Goal: Task Accomplishment & Management: Complete application form

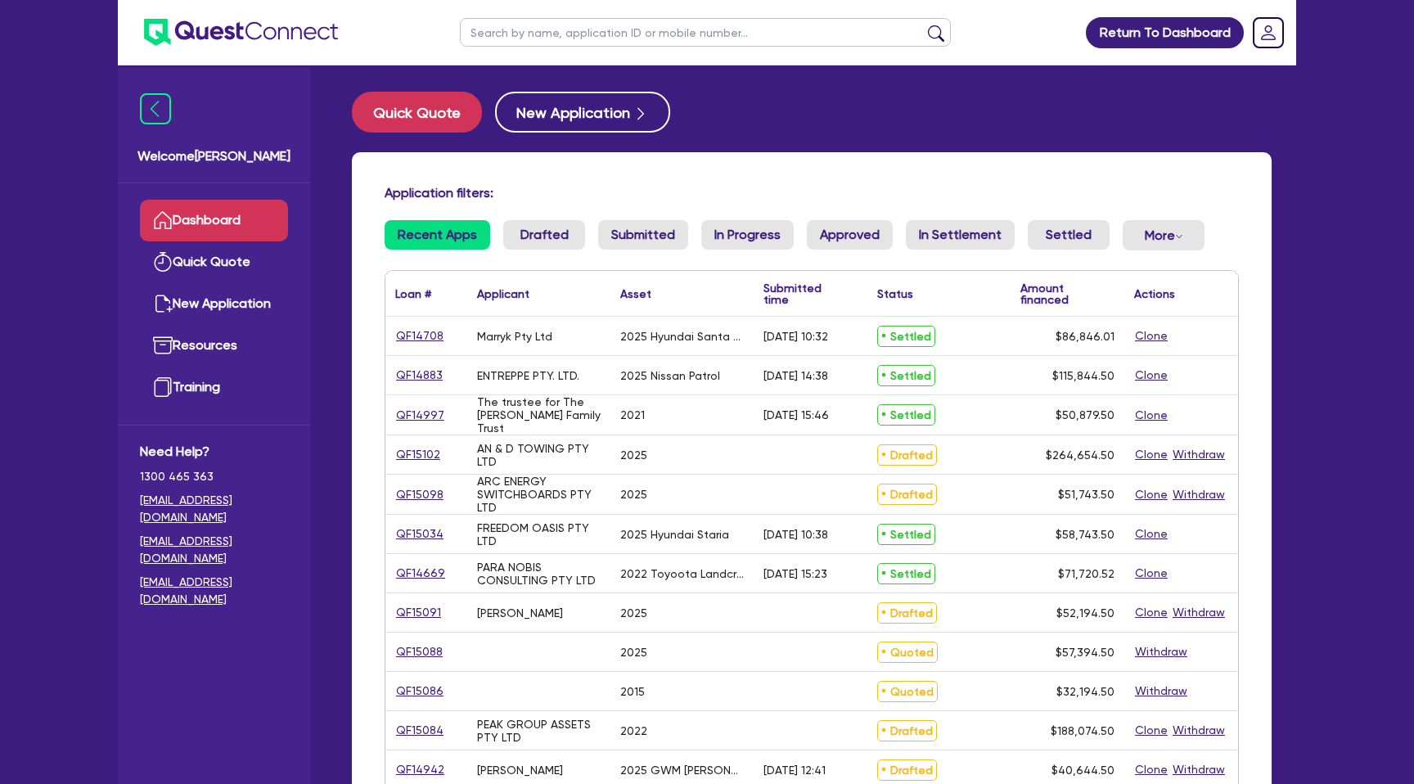
click at [555, 32] on input "text" at bounding box center [705, 32] width 491 height 29
type input "seti"
click at [923, 25] on button "submit" at bounding box center [936, 36] width 26 height 23
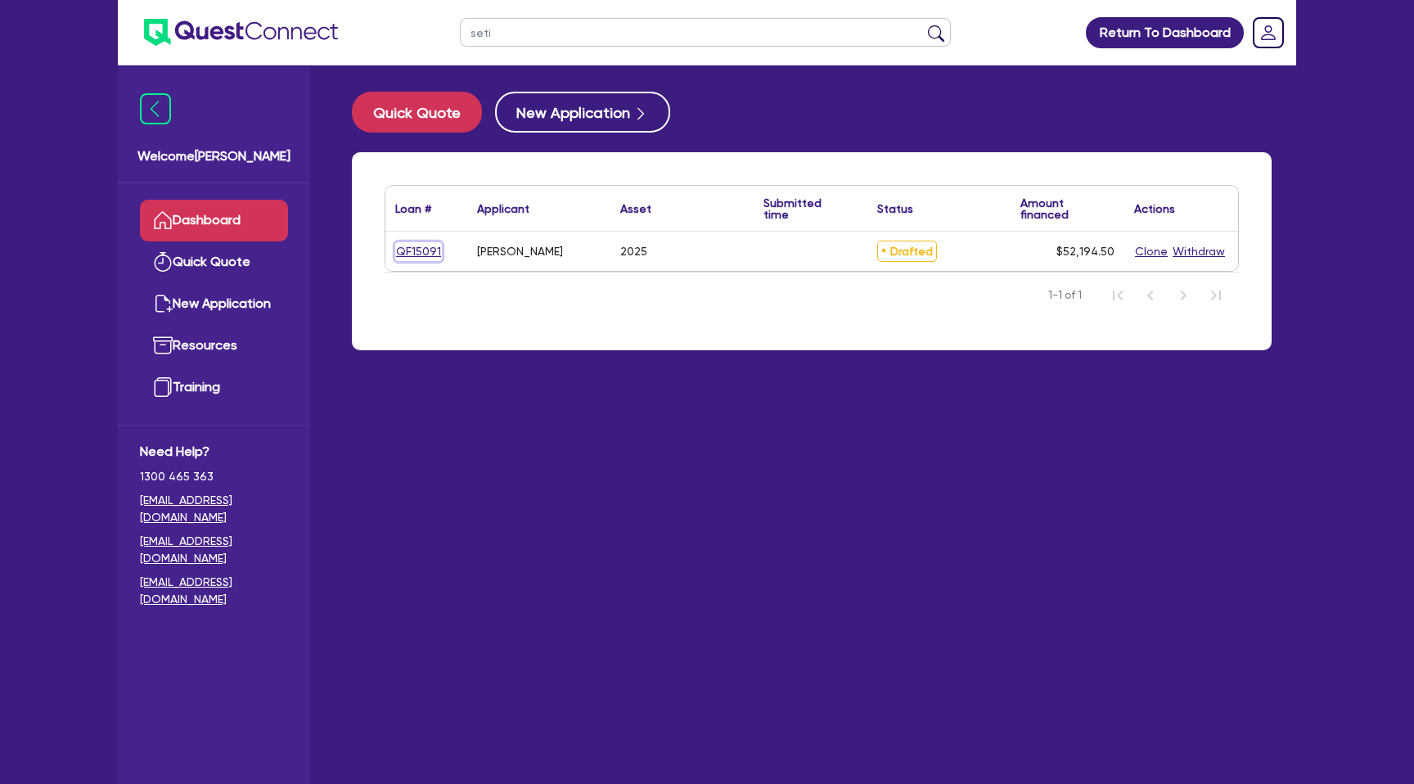
click at [423, 247] on link "QF15091" at bounding box center [418, 251] width 47 height 19
select select "CARS_AND_LIGHT_TRUCKS"
select select "PASSENGER_VEHICLES"
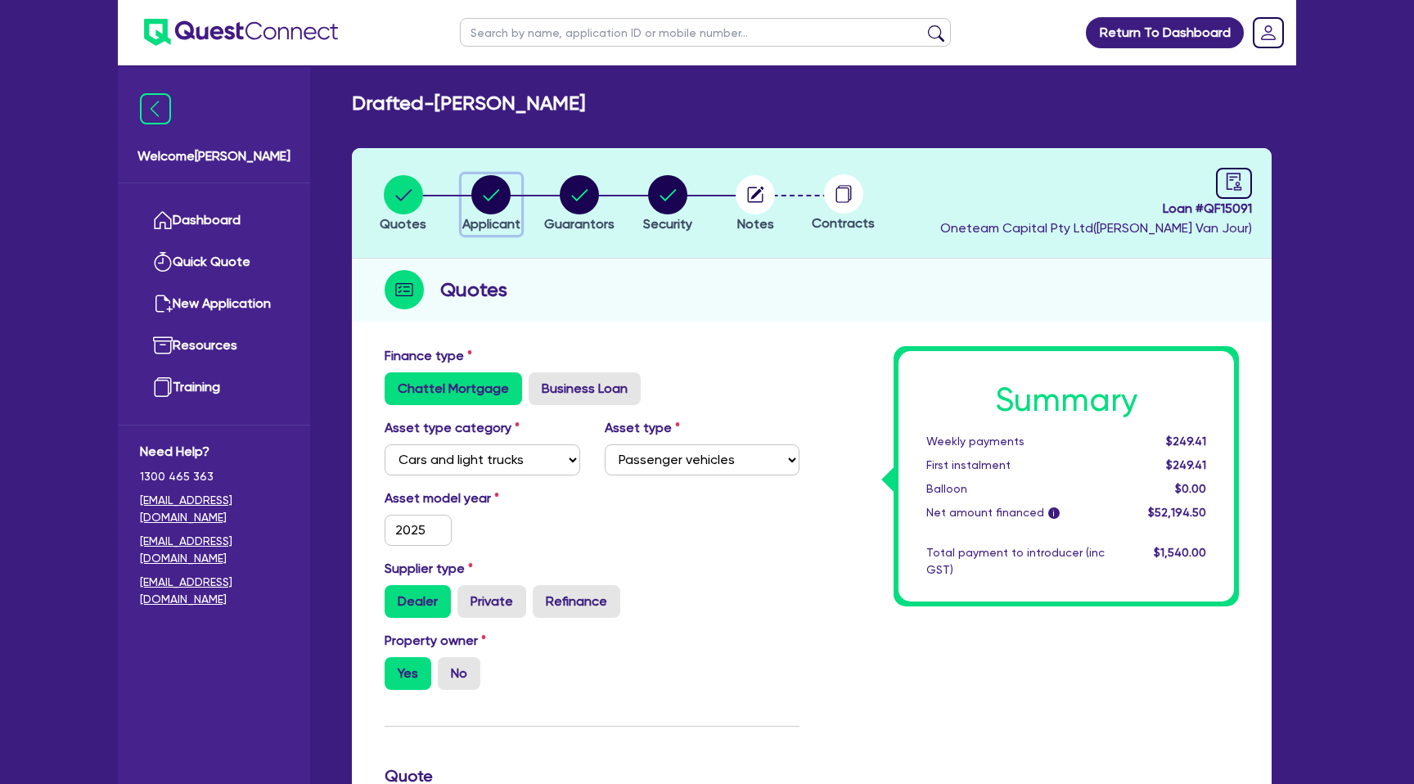
click at [481, 195] on circle "button" at bounding box center [490, 194] width 39 height 39
select select "SOLE_TRADER"
select select "ADMINISTRATIVE_SUPPORT"
select select "ADMINISTRATIVE"
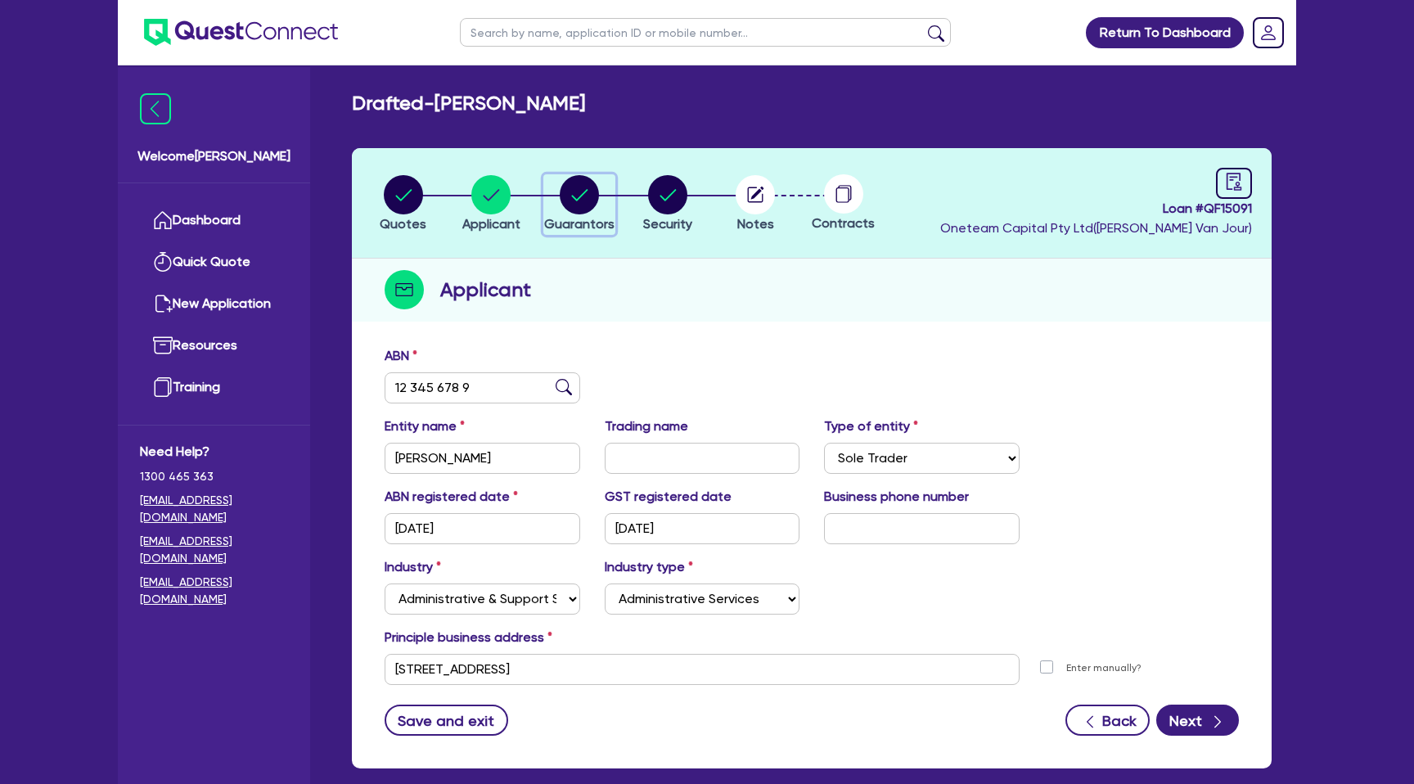
click at [564, 185] on circle "button" at bounding box center [579, 194] width 39 height 39
select select "MR"
select select "QLD"
select select "DE_FACTO"
select select "CASH"
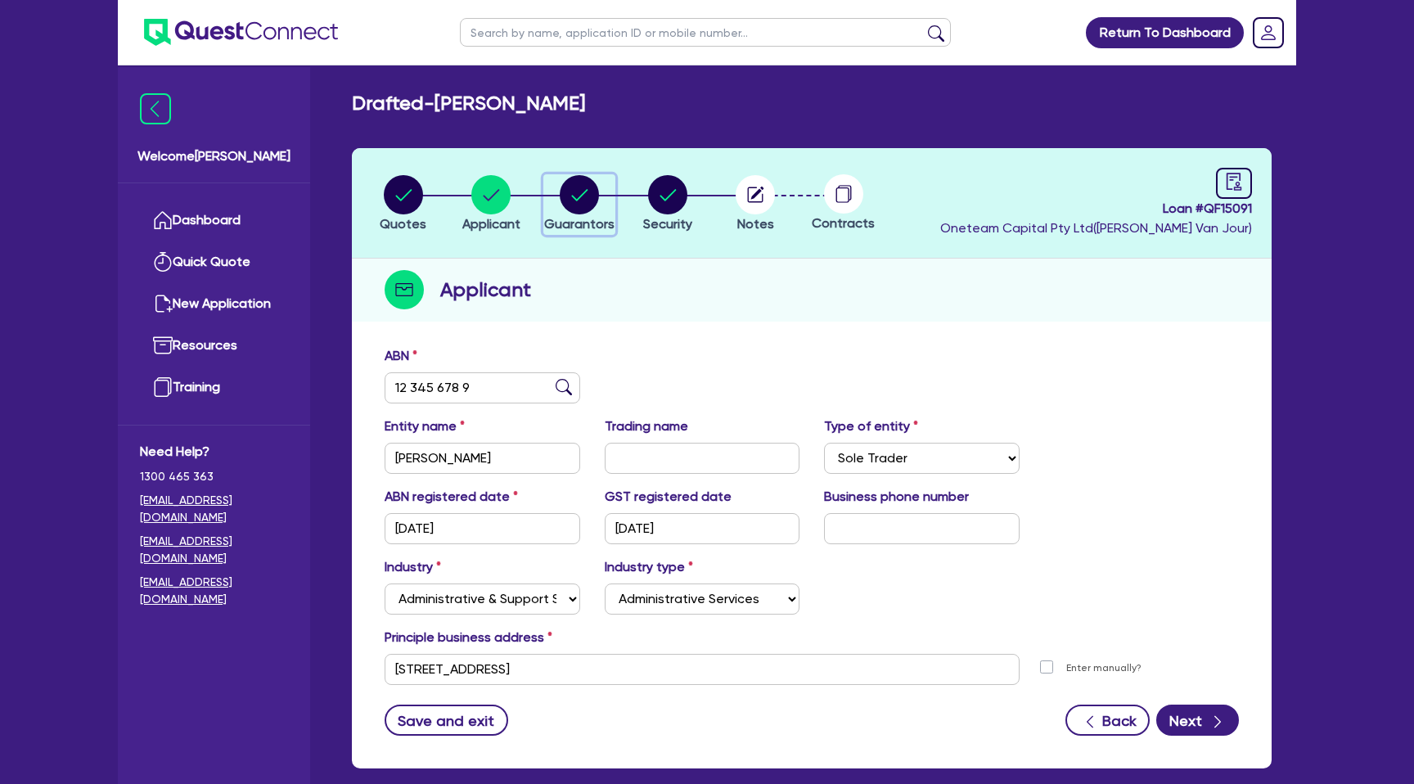
select select "MORTGAGE"
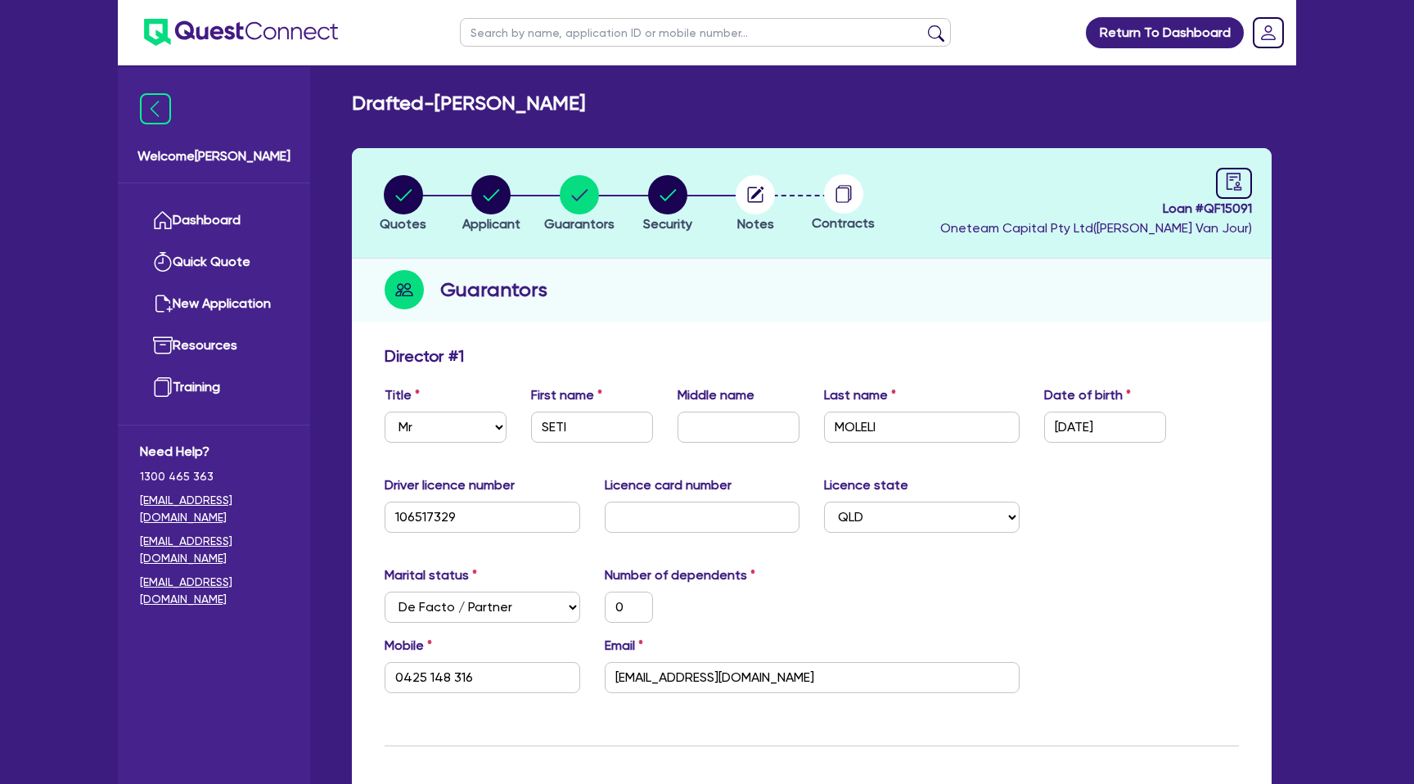
click at [674, 354] on div "Director # 1" at bounding box center [811, 359] width 879 height 26
click at [203, 236] on link "Dashboard" at bounding box center [214, 221] width 148 height 42
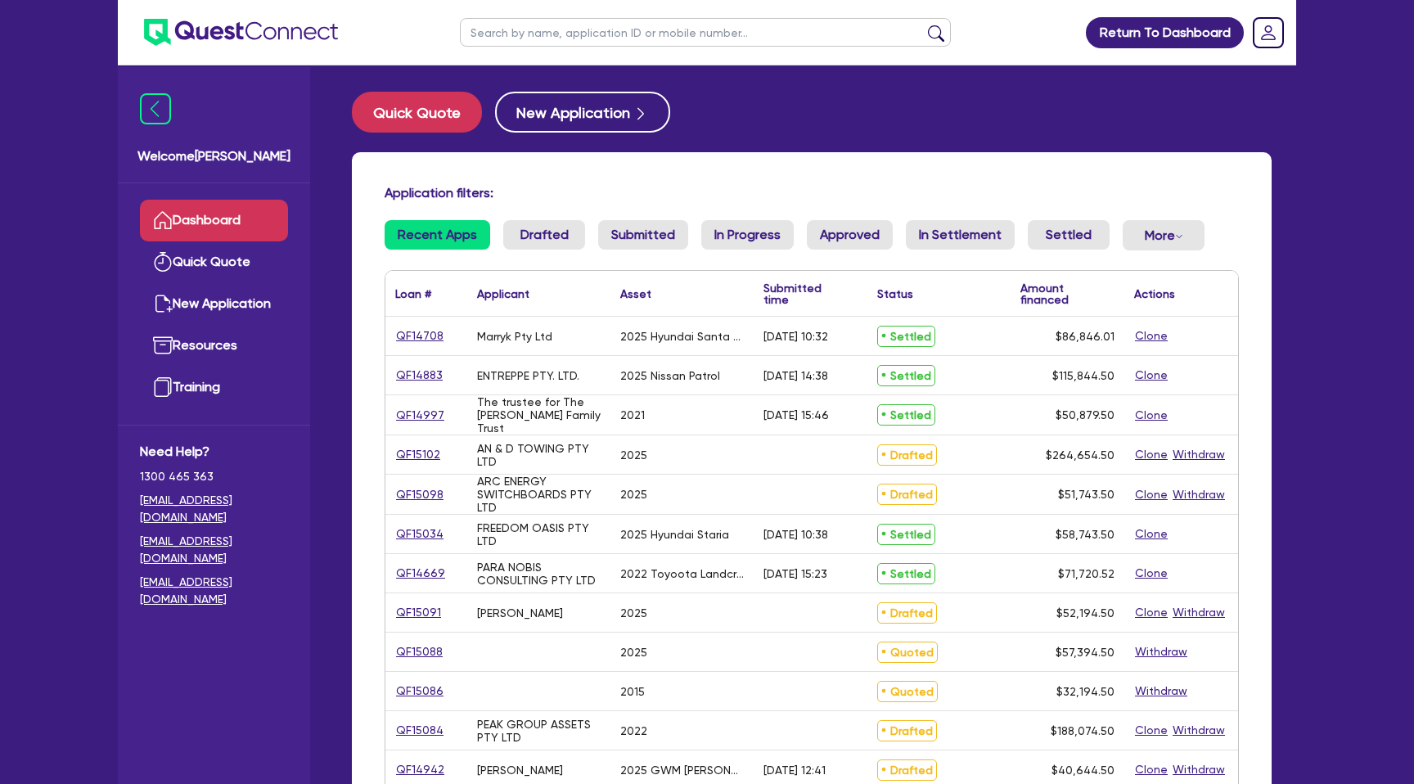
click at [511, 27] on input "text" at bounding box center [705, 32] width 491 height 29
click at [923, 25] on button "submit" at bounding box center [936, 36] width 26 height 23
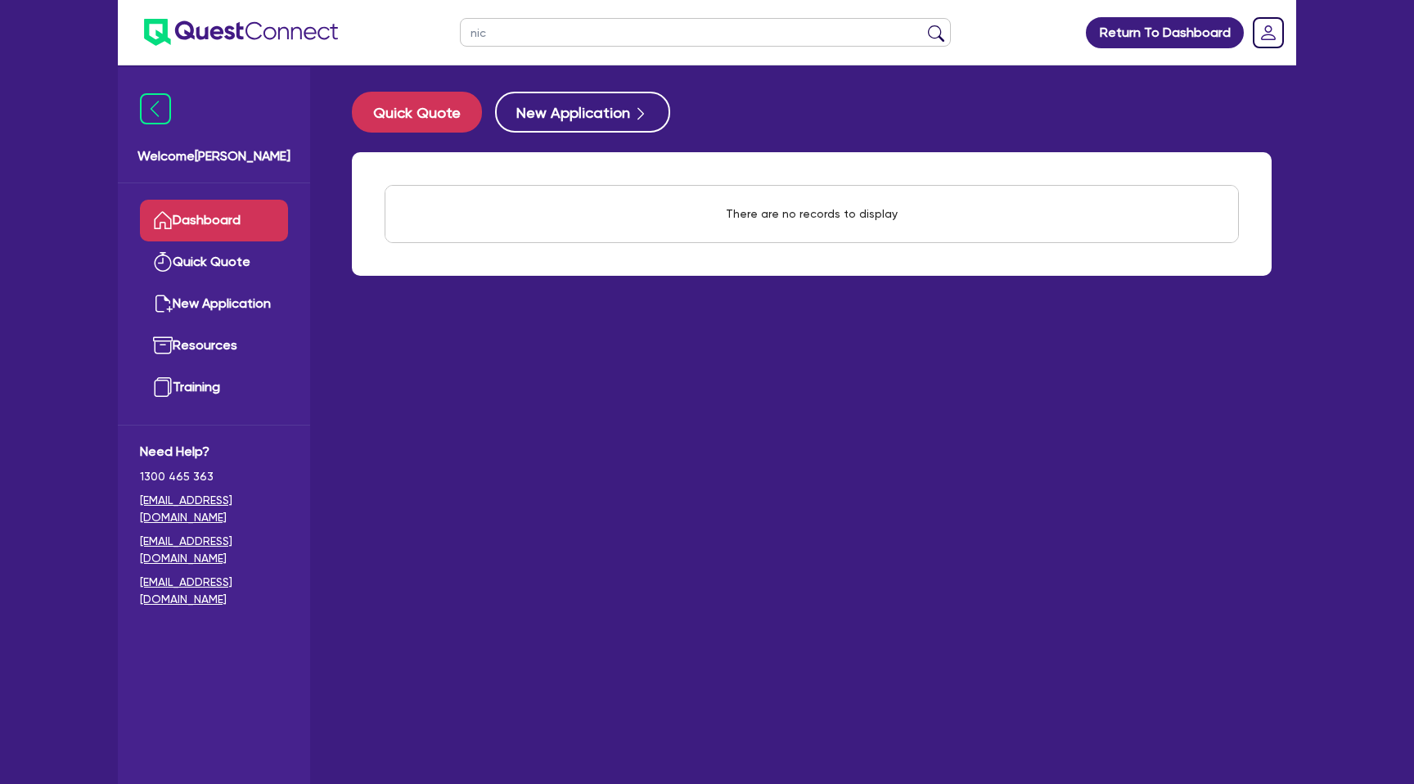
type input "nic"
click at [923, 25] on button "submit" at bounding box center [936, 36] width 26 height 23
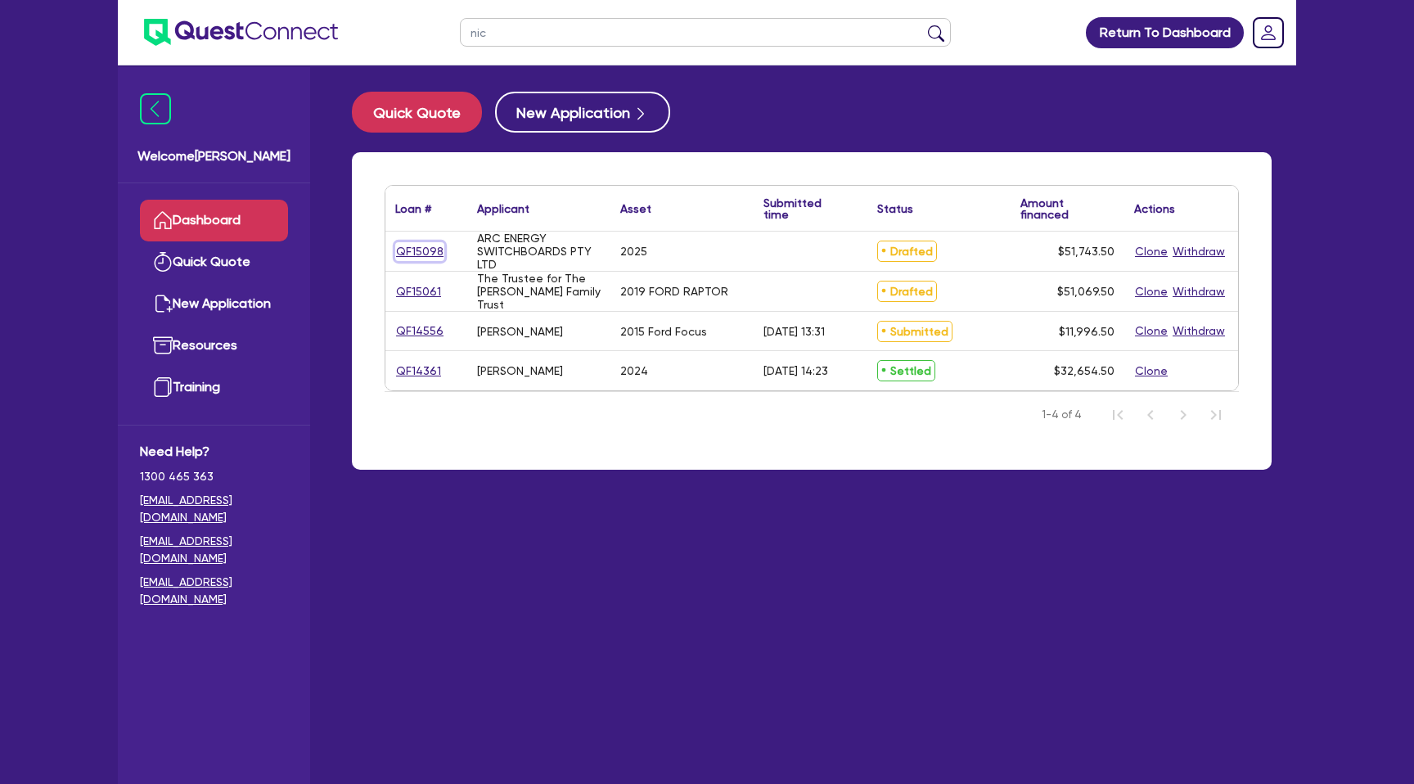
click at [419, 248] on link "QF15098" at bounding box center [419, 251] width 49 height 19
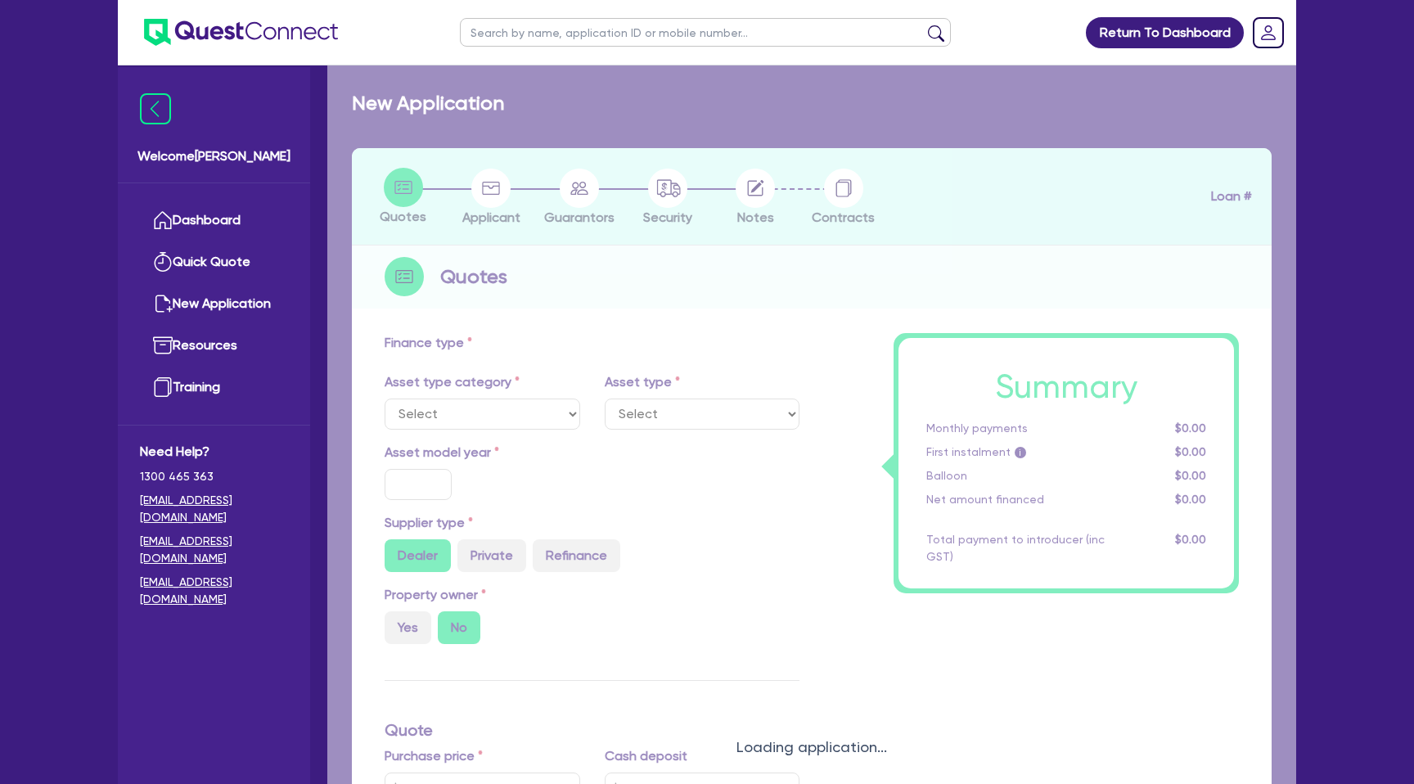
select select "CARS_AND_LIGHT_TRUCKS"
type input "2025"
type input "50,000"
type input "30"
type input "15,000"
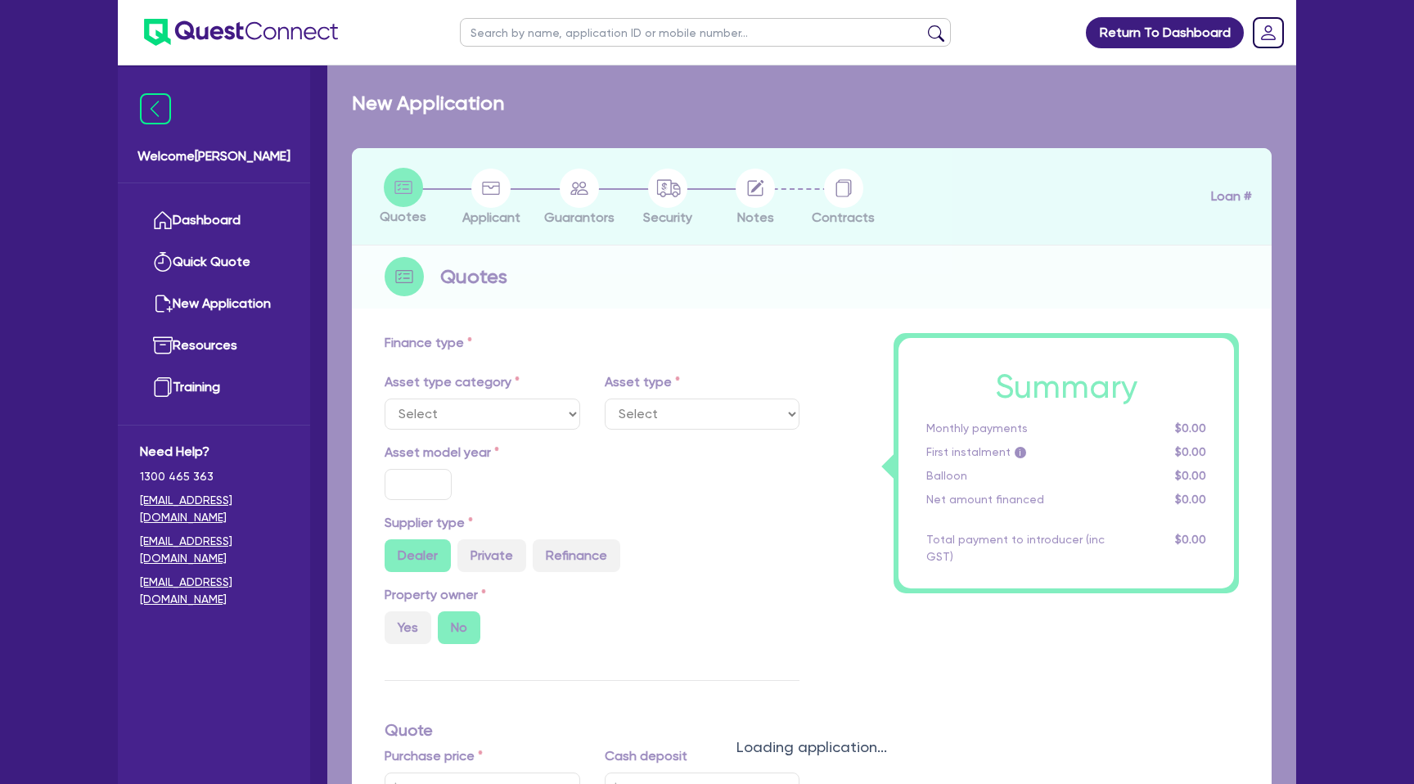
type input "2"
type input "1,034.87"
type input "12.99"
type input "990"
select select "PASSENGER_VEHICLES"
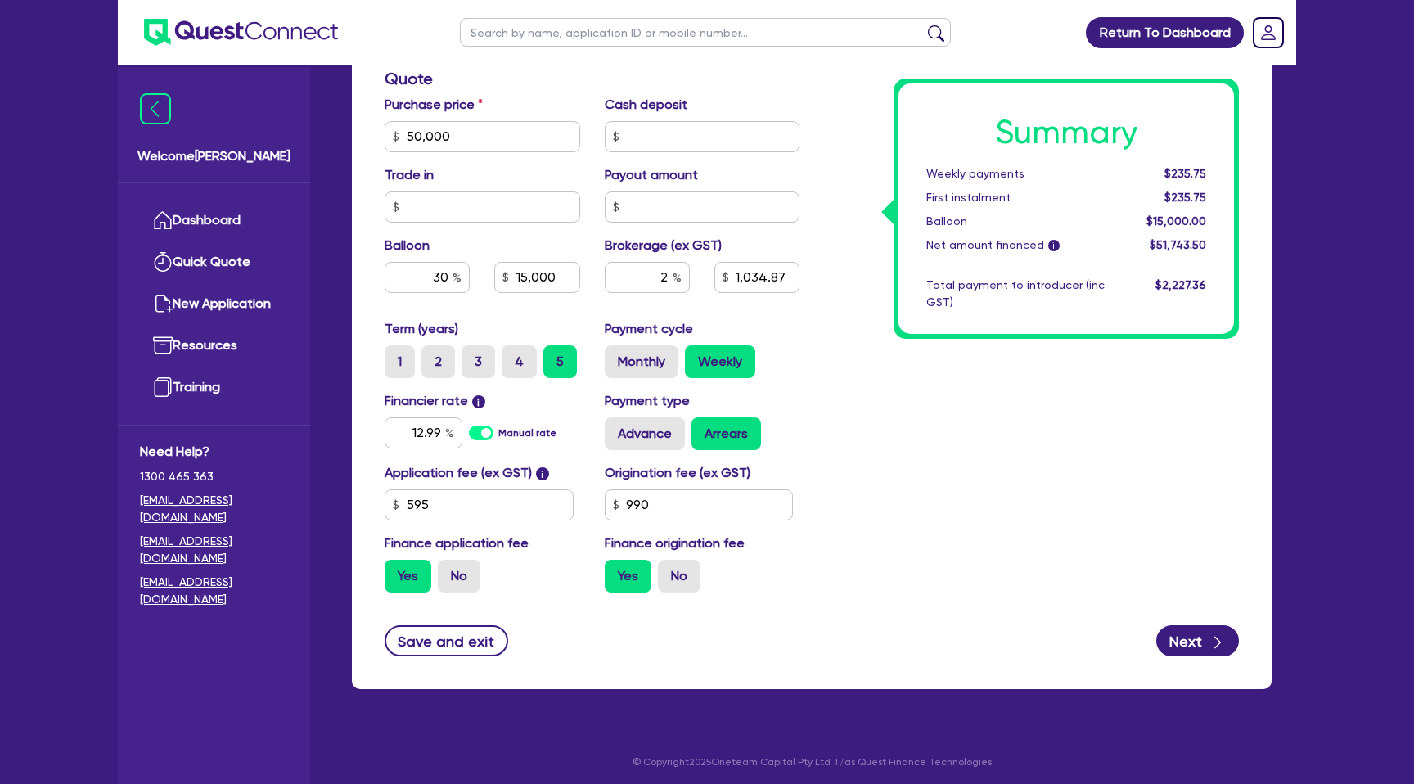
scroll to position [701, 0]
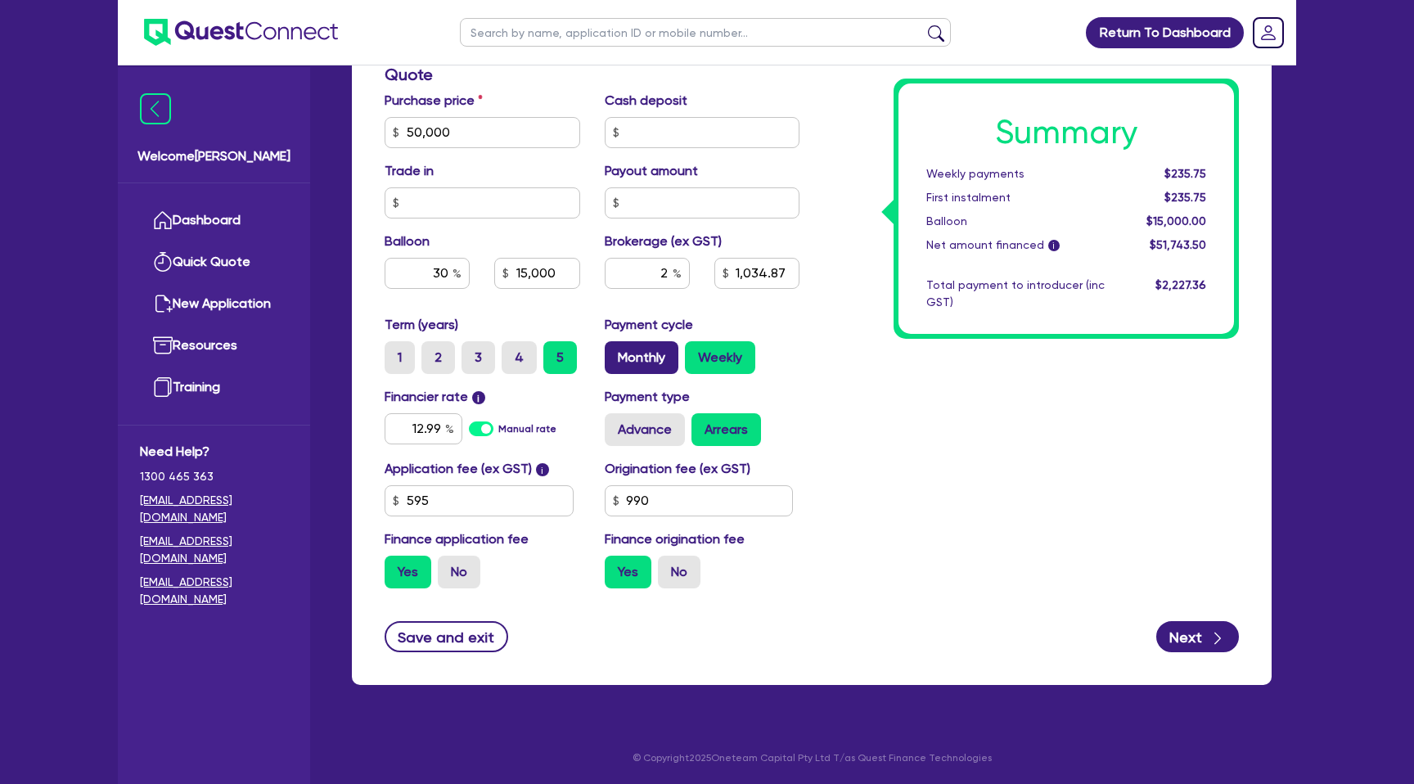
click at [652, 354] on label "Monthly" at bounding box center [642, 357] width 74 height 33
click at [615, 352] on input "Monthly" at bounding box center [610, 346] width 11 height 11
radio input "true"
type input "50,000"
type input "15,000"
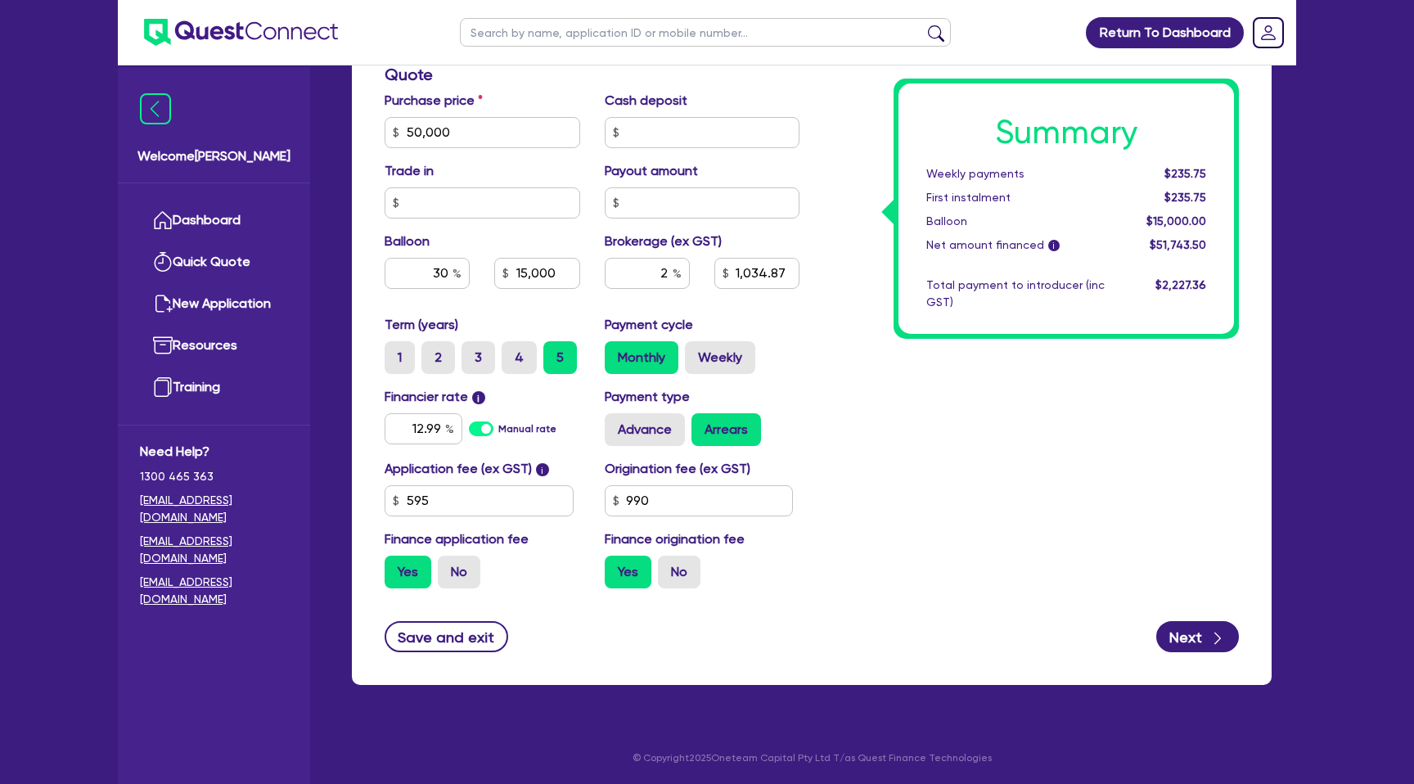
type input "1,034.87"
type input "50,000"
type input "15,000"
type input "1,034.87"
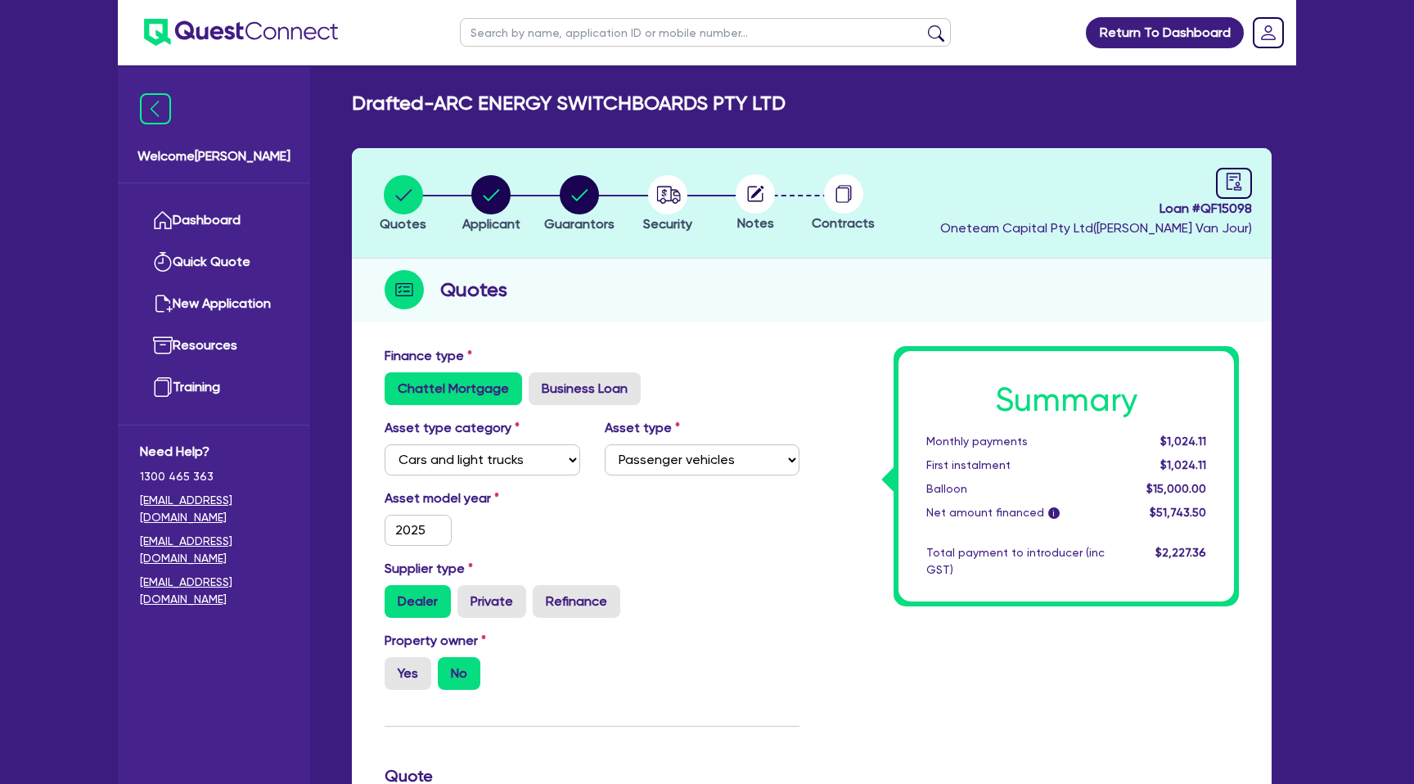
scroll to position [52, 0]
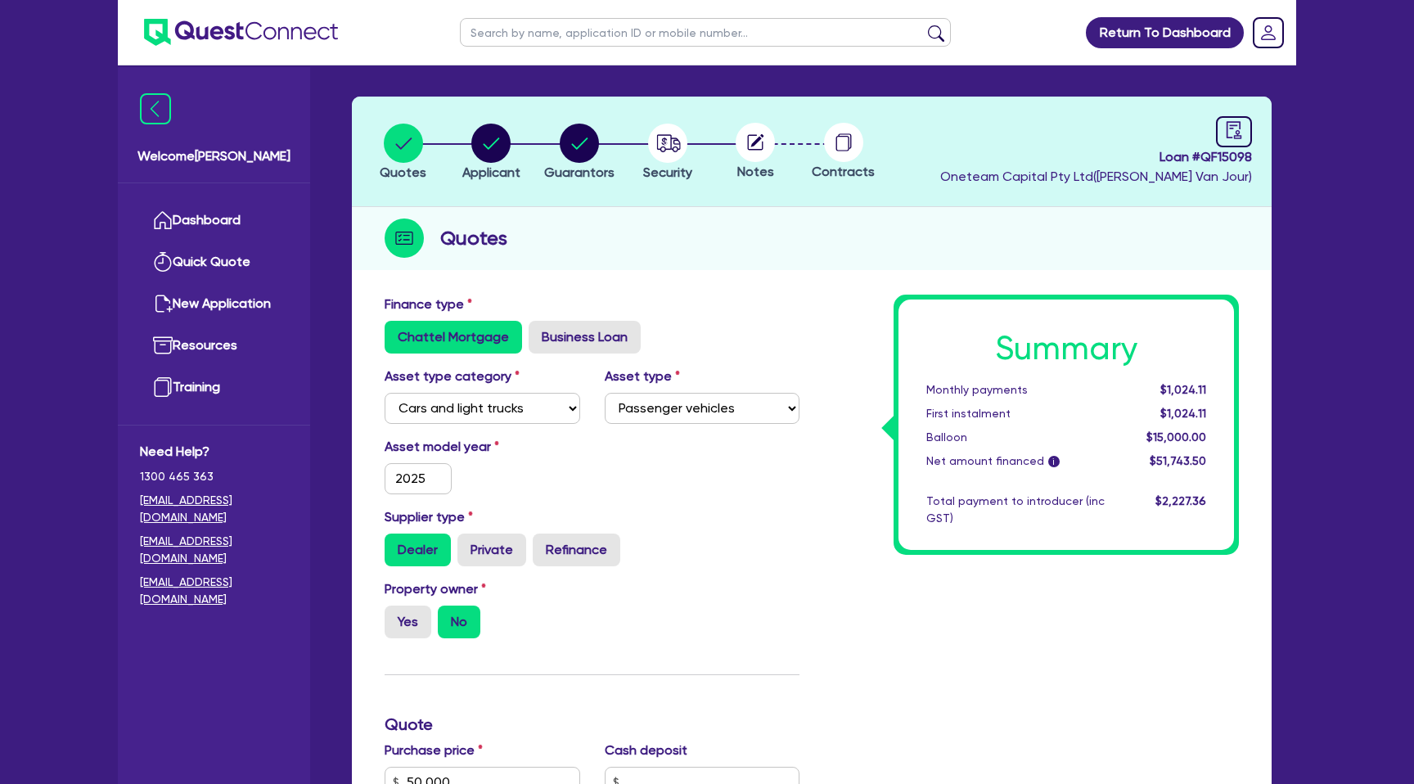
click at [526, 37] on input "text" at bounding box center [705, 32] width 491 height 29
type input "314"
click button "submit" at bounding box center [936, 36] width 26 height 23
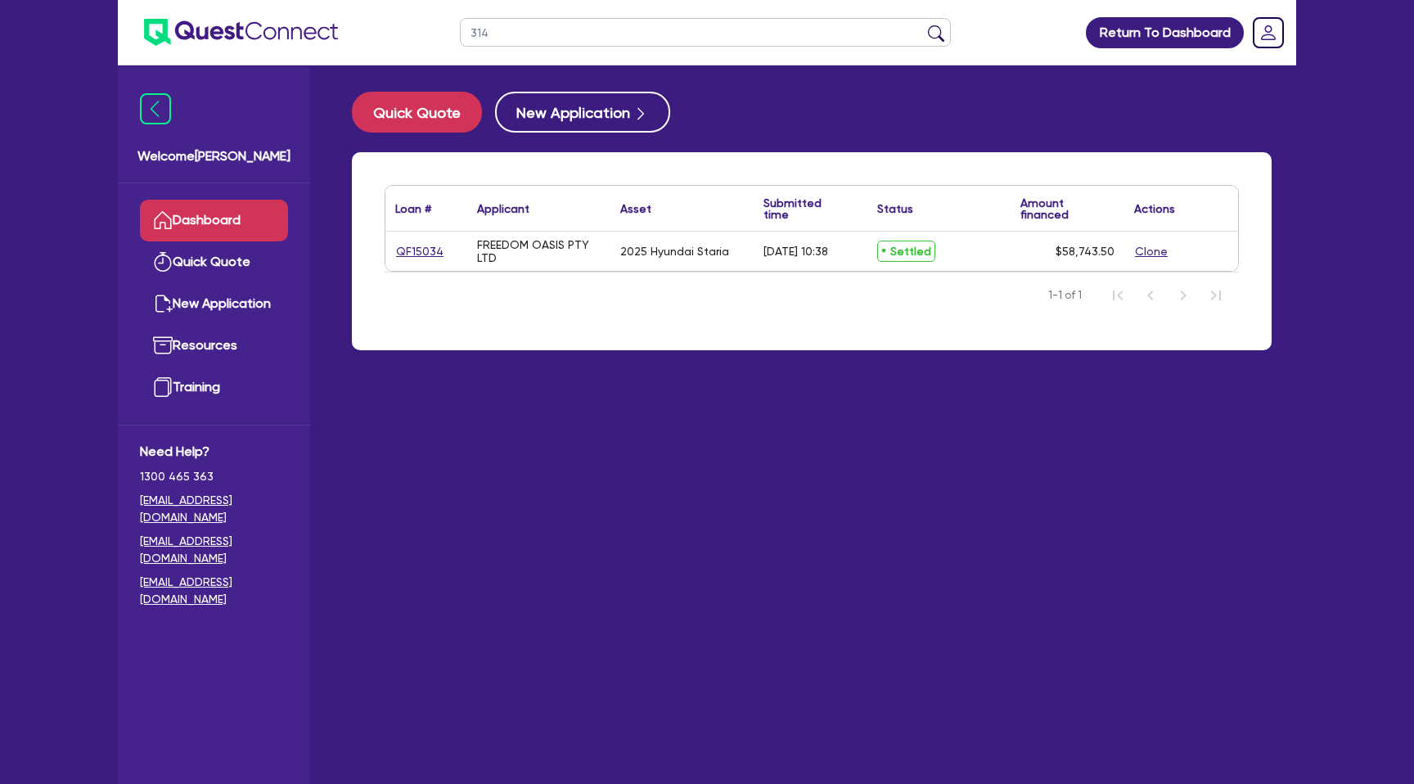
click at [209, 216] on link "Dashboard" at bounding box center [214, 221] width 148 height 42
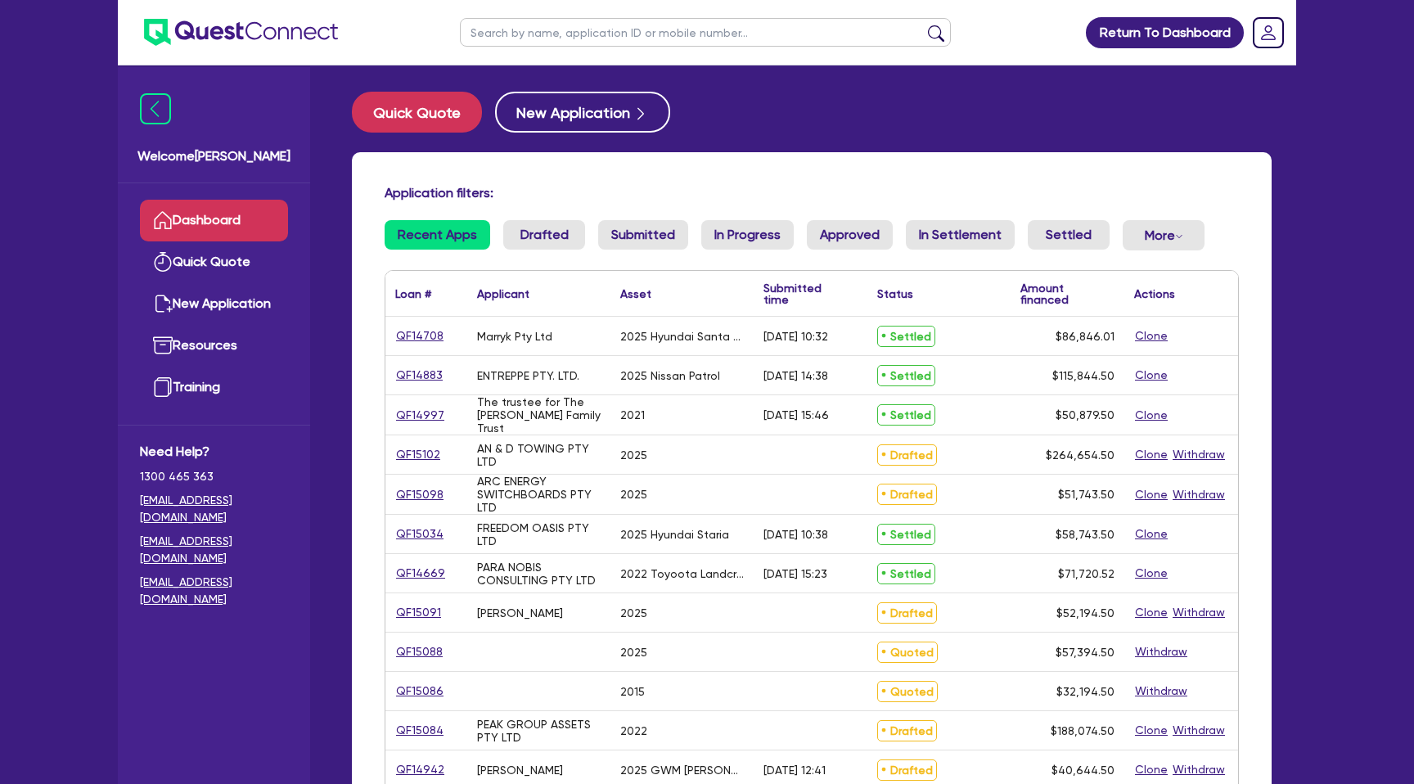
click at [560, 36] on input "text" at bounding box center [705, 32] width 491 height 29
type input "rose"
click at [923, 25] on button "submit" at bounding box center [936, 36] width 26 height 23
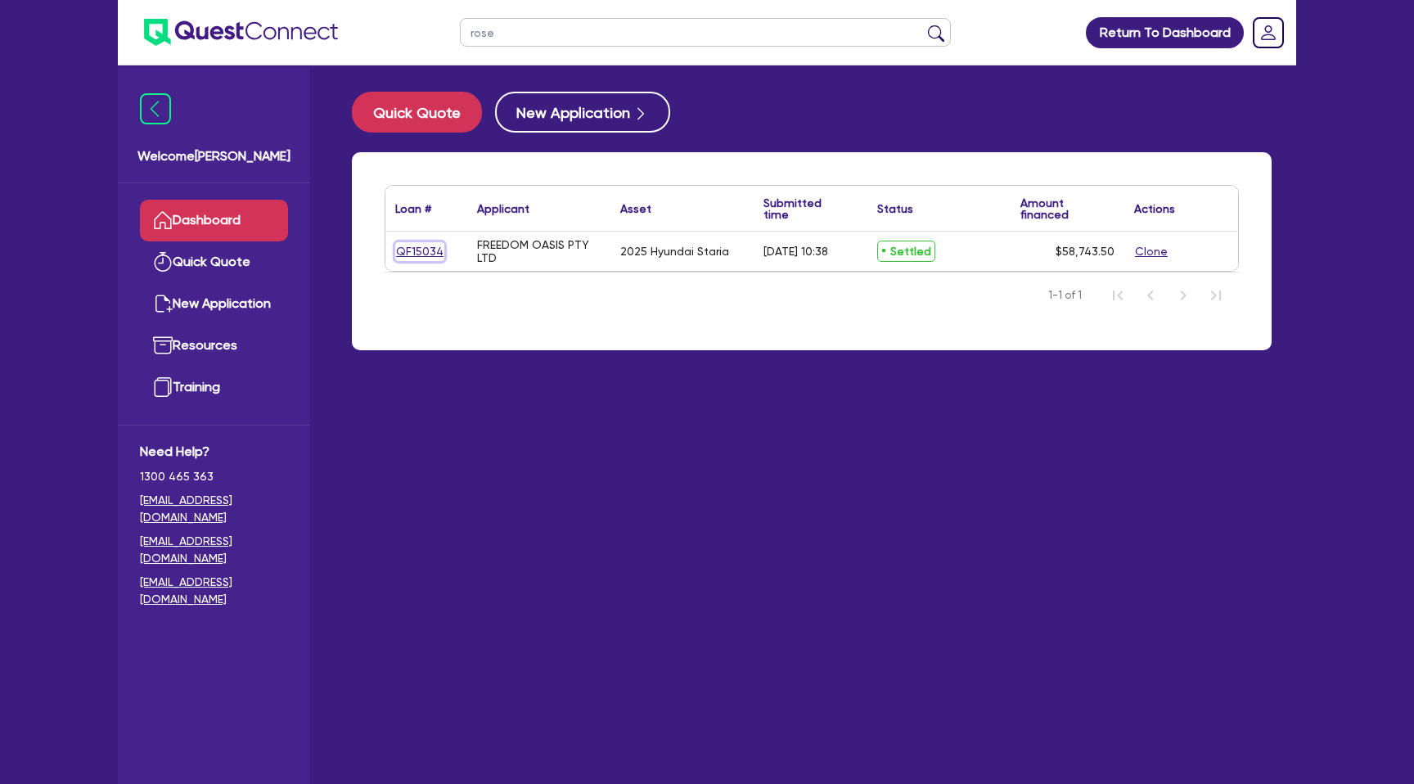
click at [417, 248] on link "QF15034" at bounding box center [419, 251] width 49 height 19
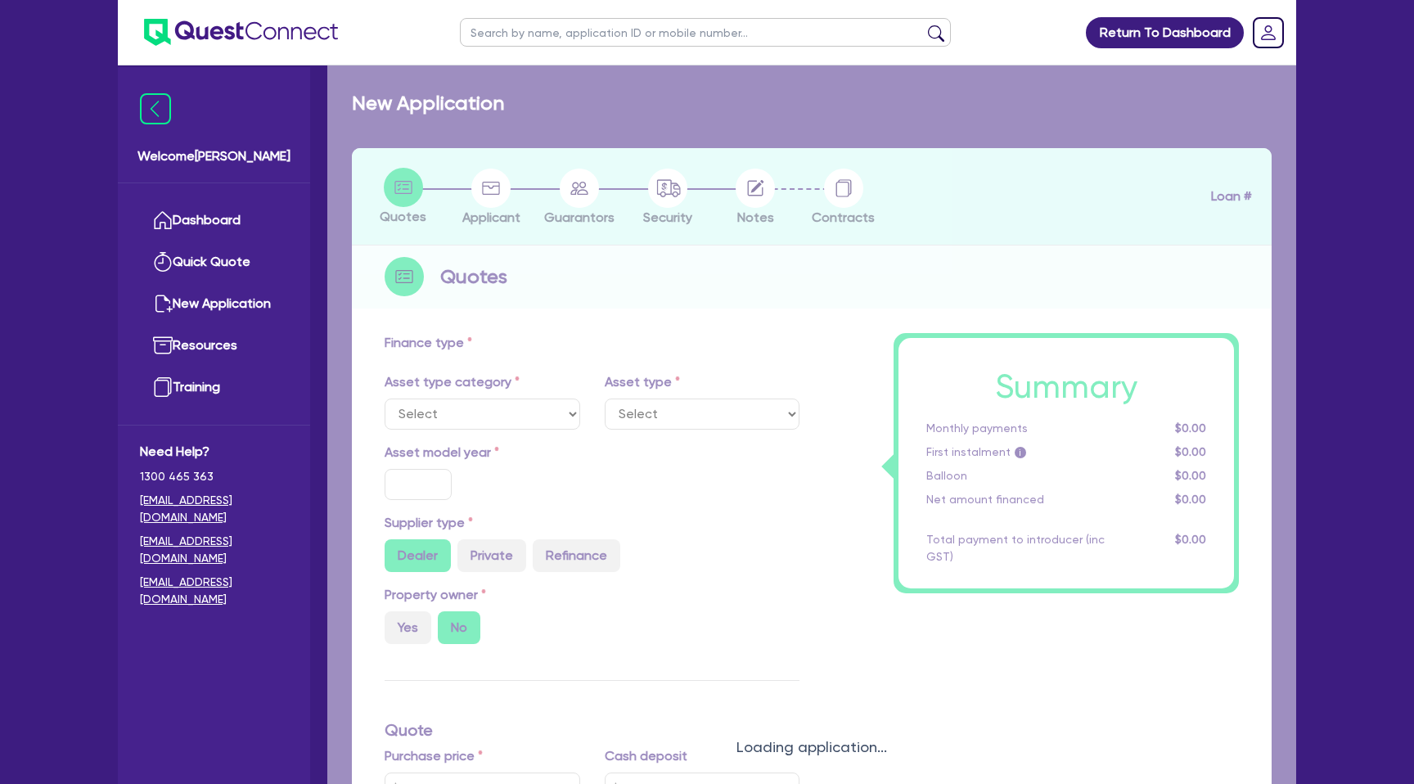
select select "CARS_AND_LIGHT_TRUCKS"
type input "2025"
radio input "true"
type input "57,000"
type input "30"
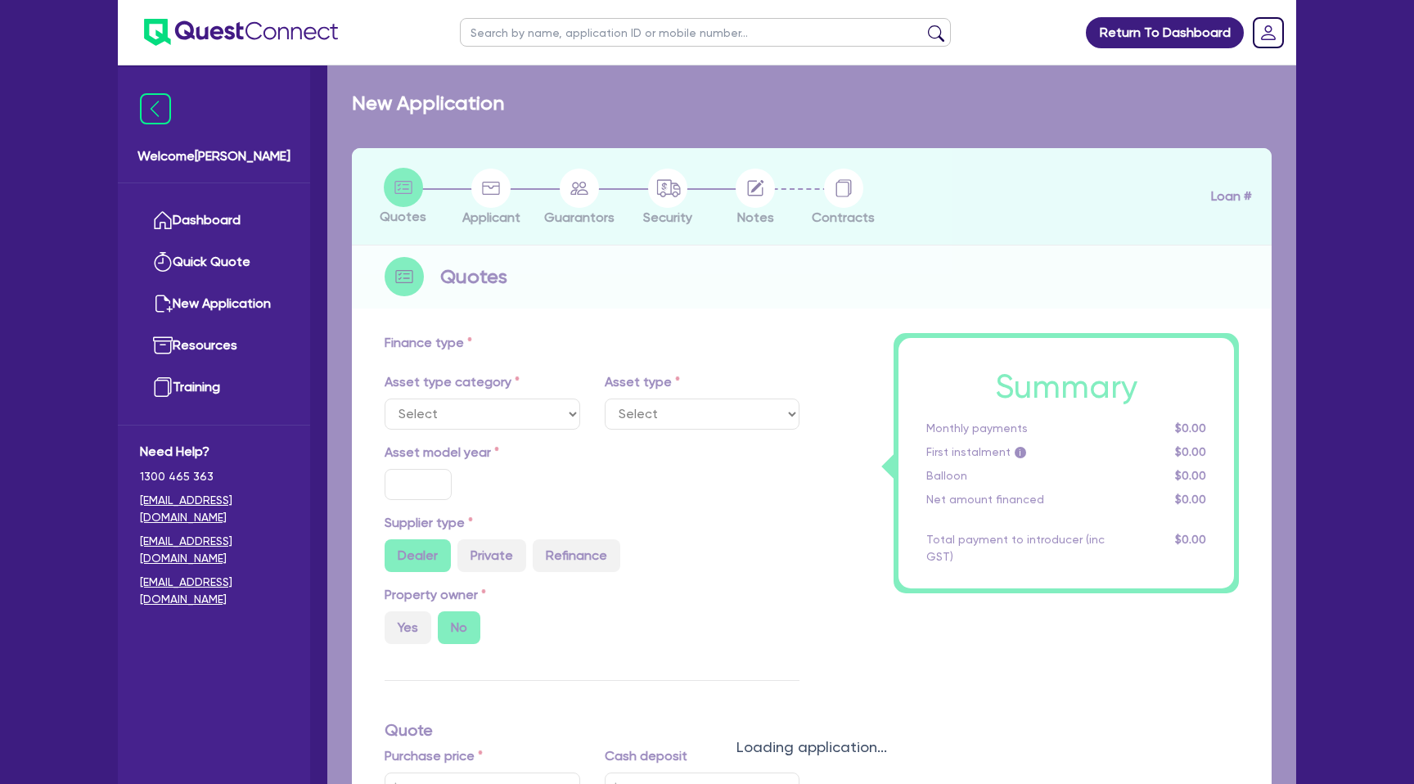
type input "17,100"
type input "5.38"
type input "3,156.72"
type input "12.95"
type input "990"
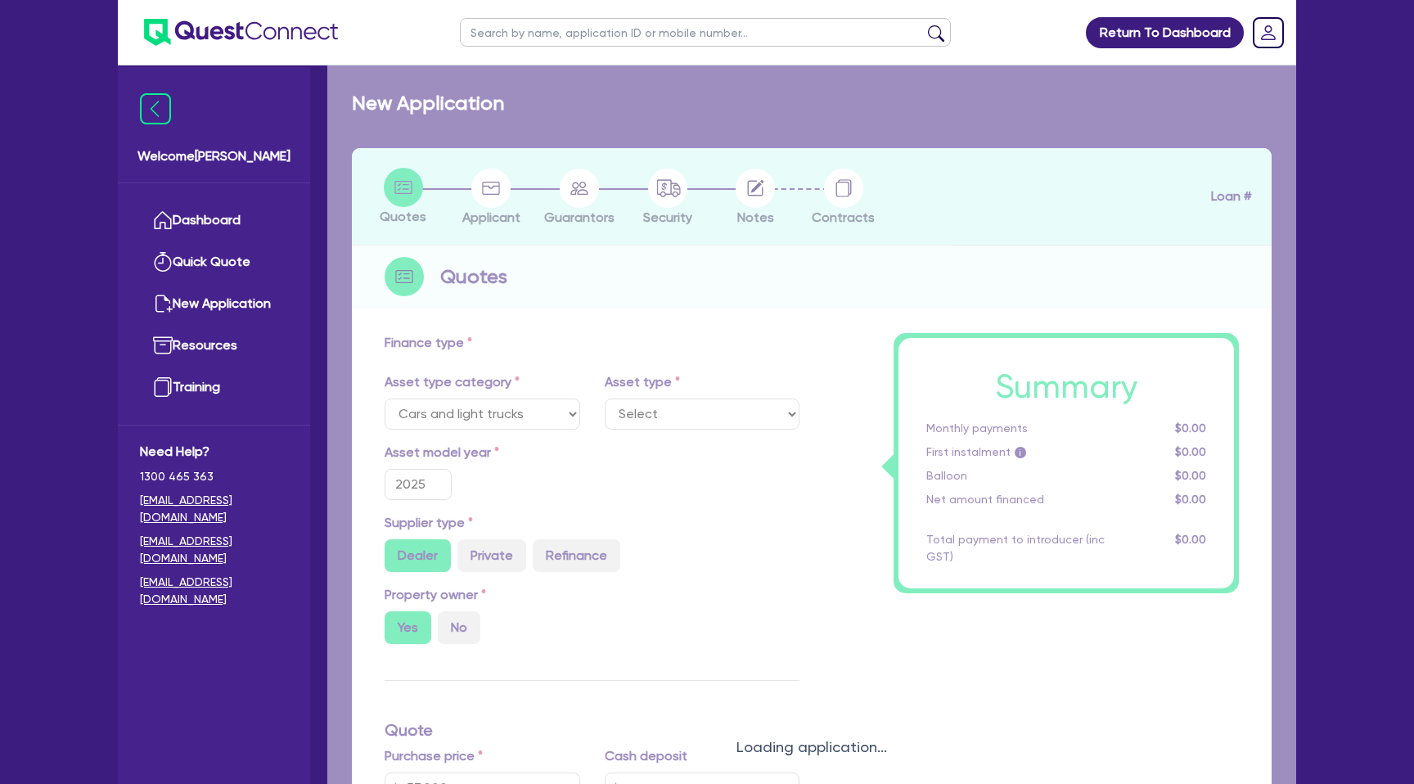
select select "PASSENGER_VEHICLES"
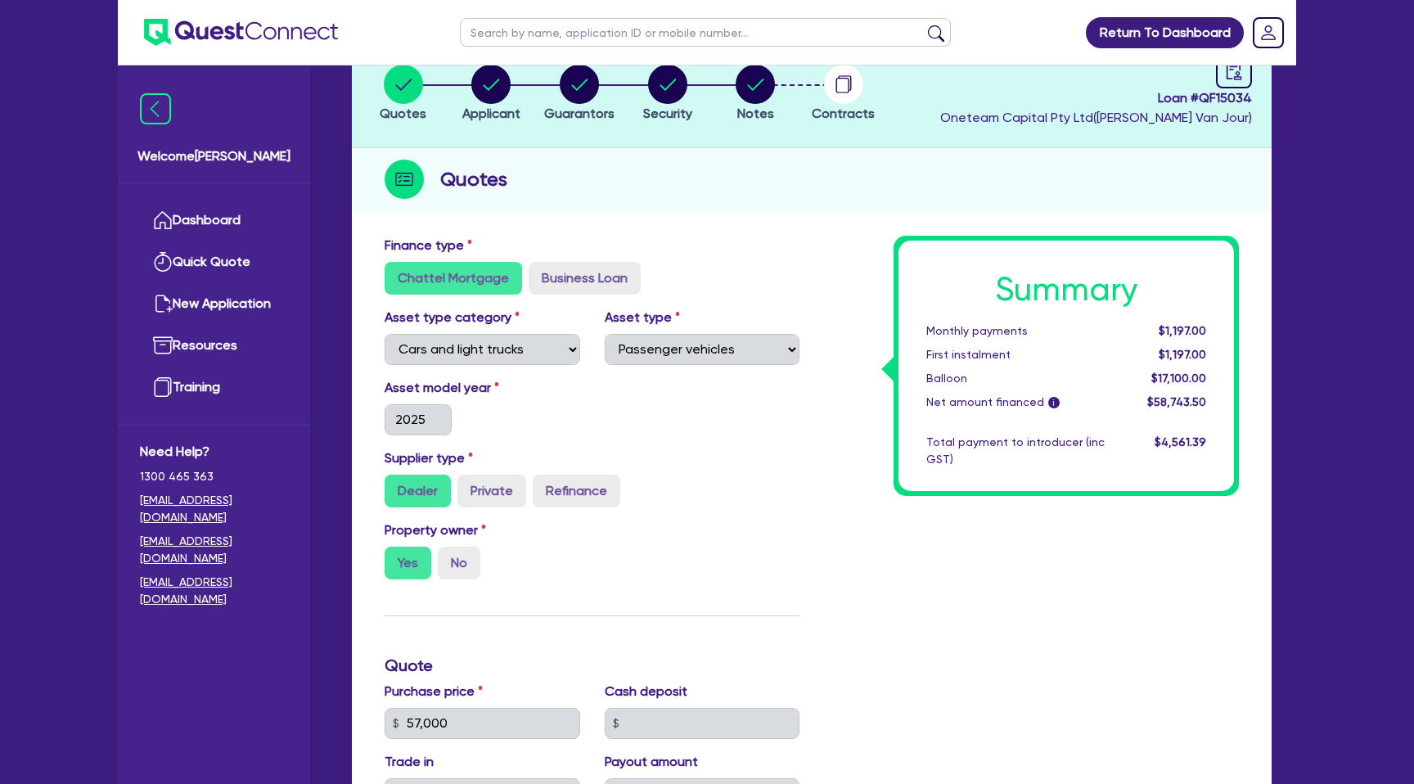
scroll to position [113, 0]
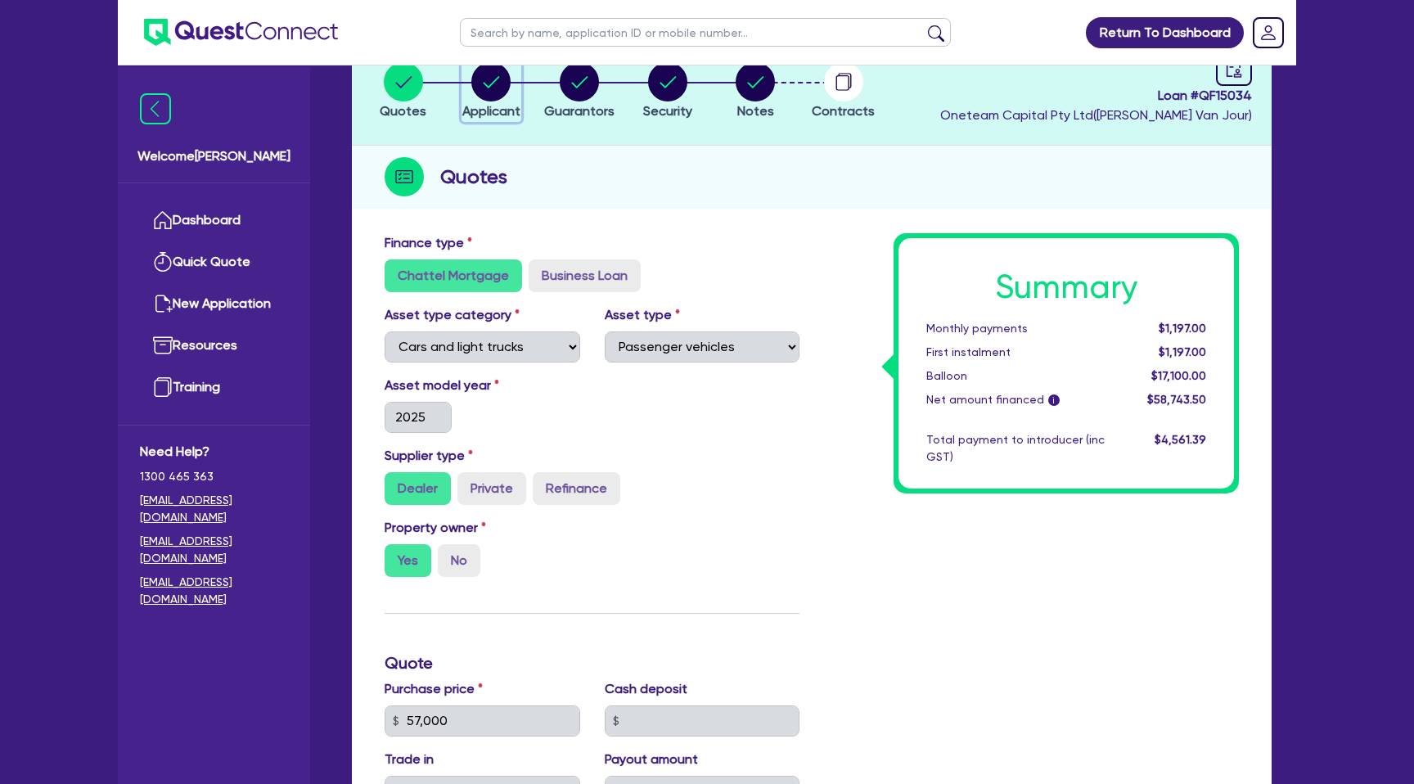
click at [493, 85] on circle "button" at bounding box center [490, 81] width 39 height 39
select select "COMPANY"
select select "ACCOMODATION_FOOD"
select select "HOTELS"
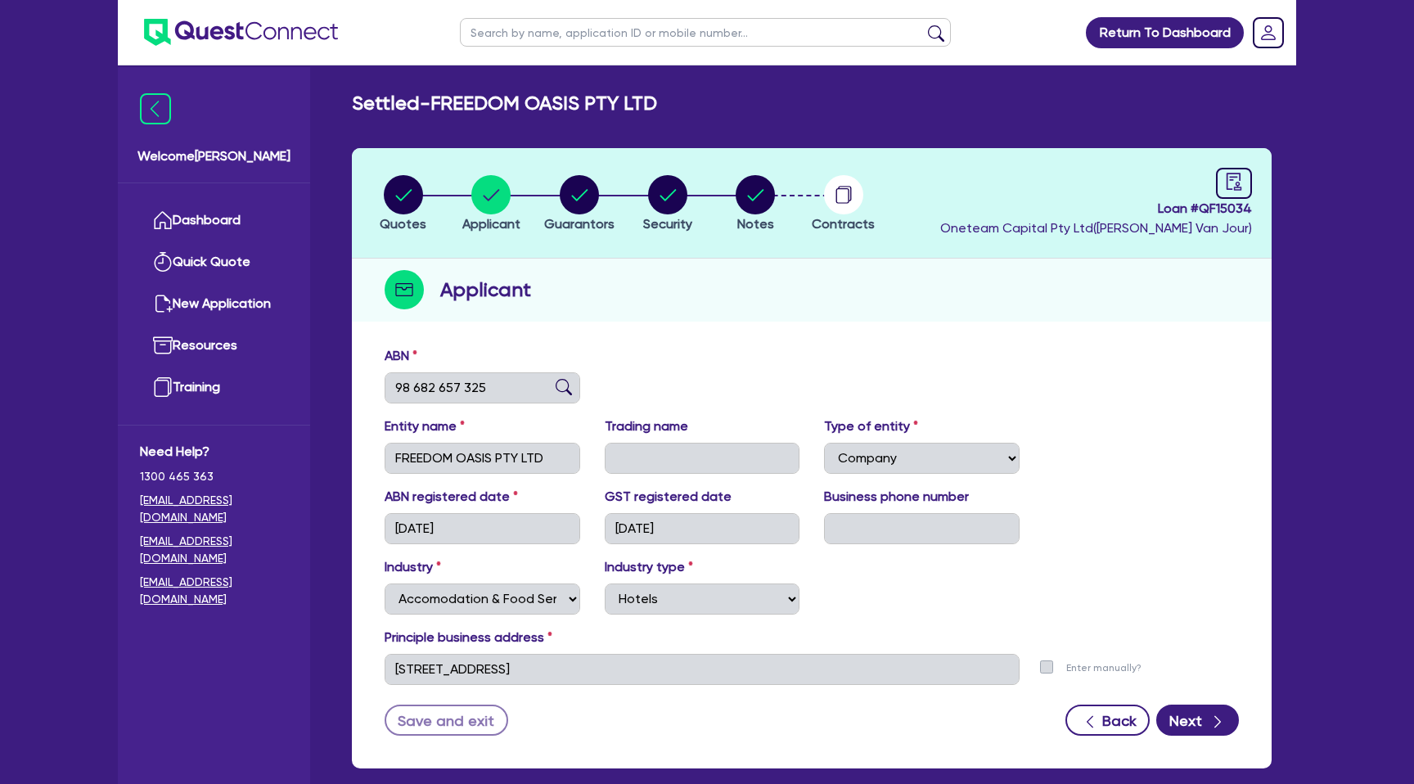
click at [512, 34] on input "text" at bounding box center [705, 32] width 491 height 29
type input "seti"
click button "submit" at bounding box center [936, 36] width 26 height 23
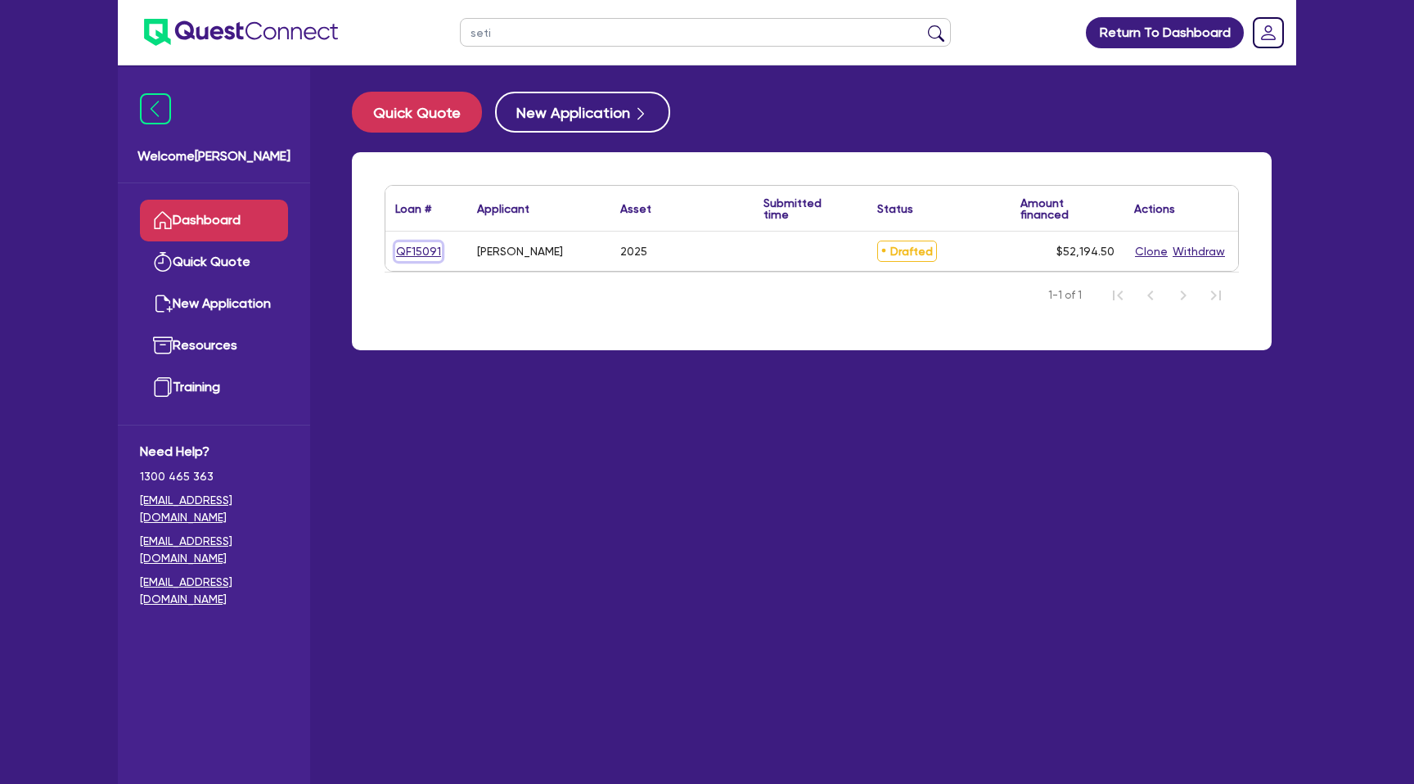
click at [413, 248] on link "QF15091" at bounding box center [418, 251] width 47 height 19
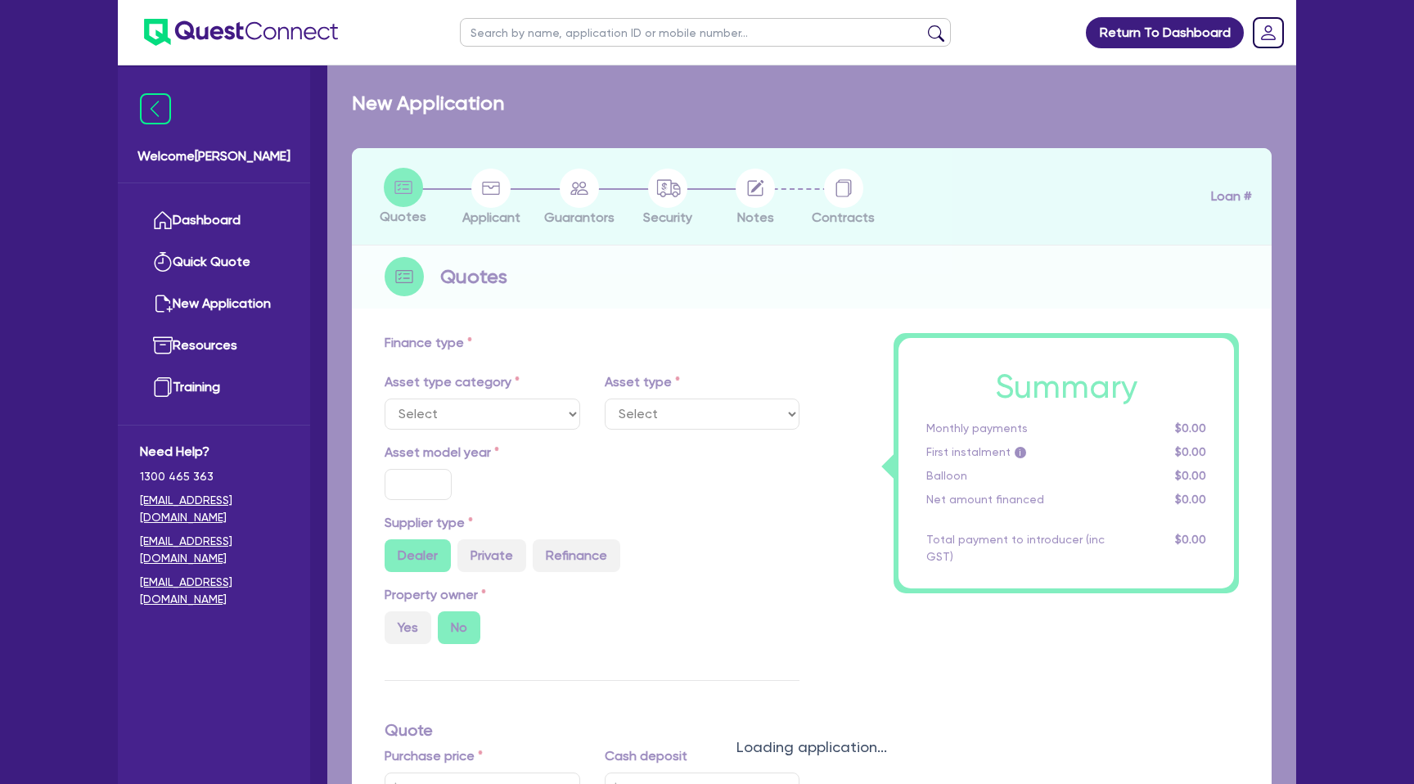
select select "CARS_AND_LIGHT_TRUCKS"
type input "2025"
radio input "true"
type input "50,000"
type input "8.99"
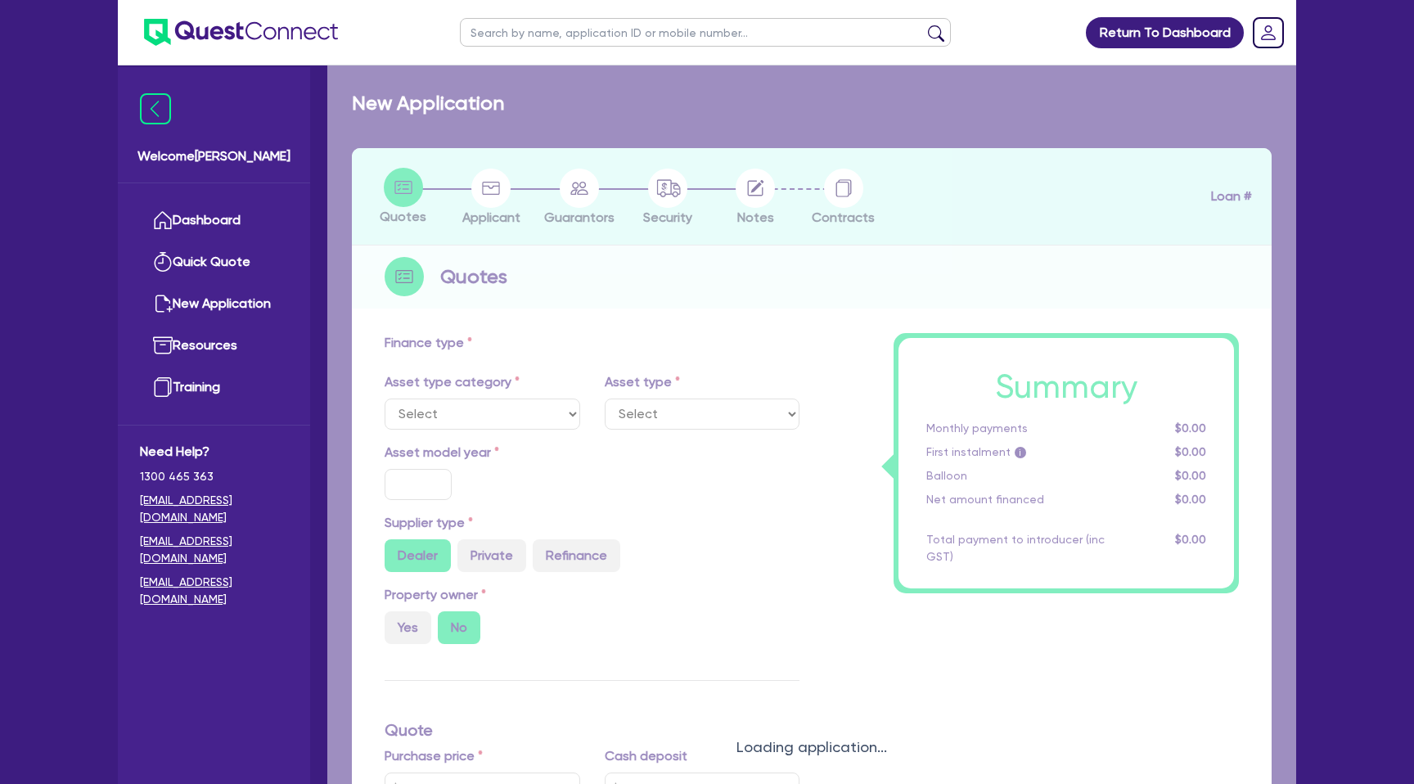
type input "1,400"
select select "PASSENGER_VEHICLES"
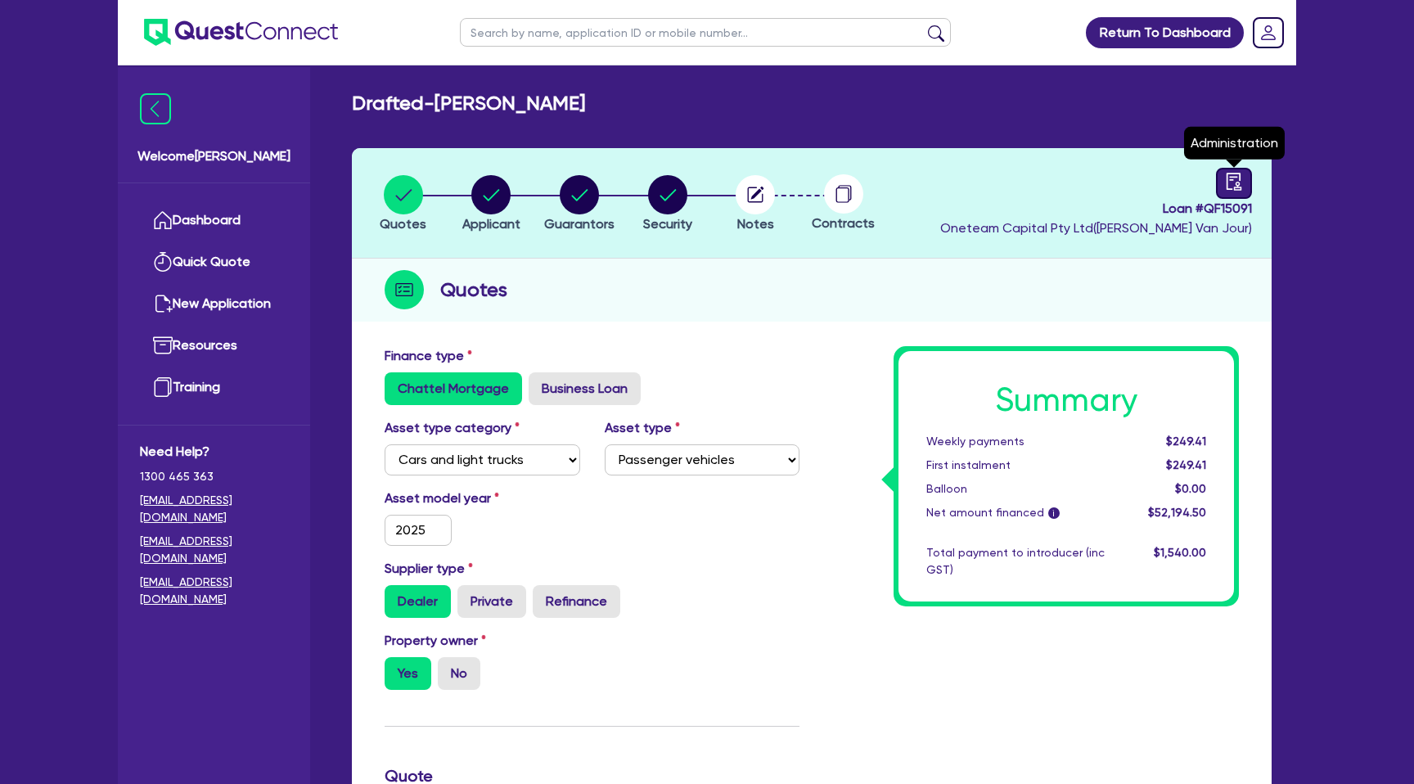
click at [1228, 187] on icon "audit" at bounding box center [1234, 182] width 18 height 18
select select "DRAFTED_NEW"
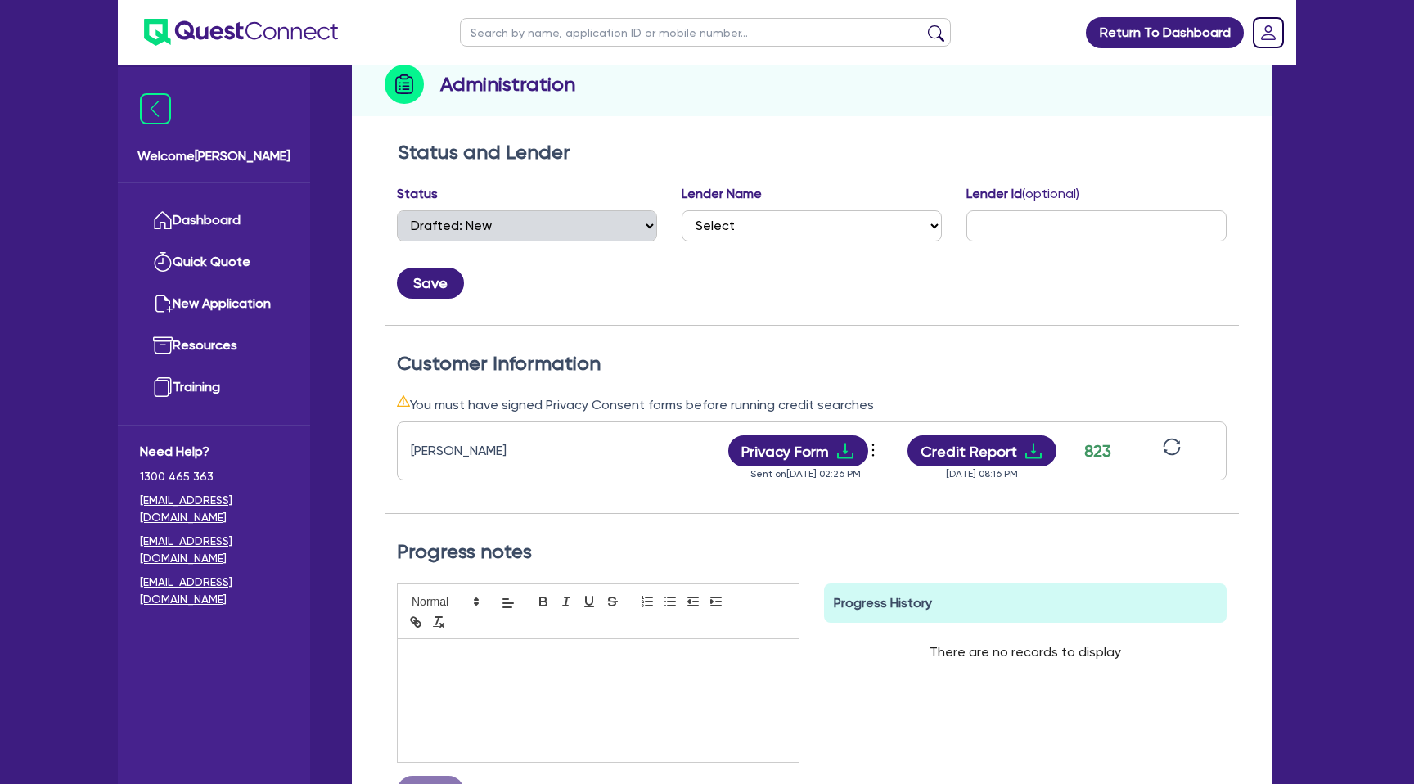
scroll to position [219, 0]
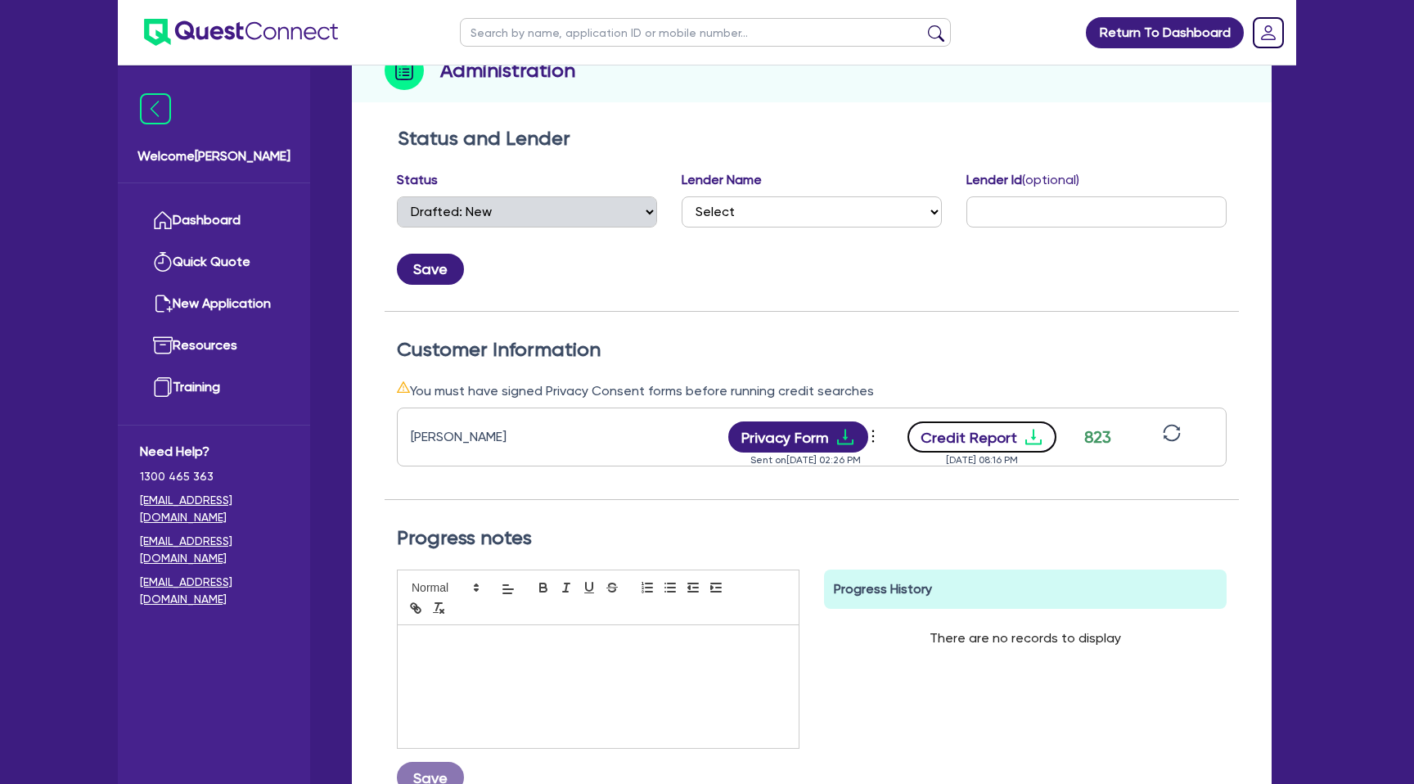
click at [1006, 433] on button "Credit Report" at bounding box center [982, 436] width 150 height 31
click at [1037, 438] on icon "download" at bounding box center [1033, 437] width 20 height 20
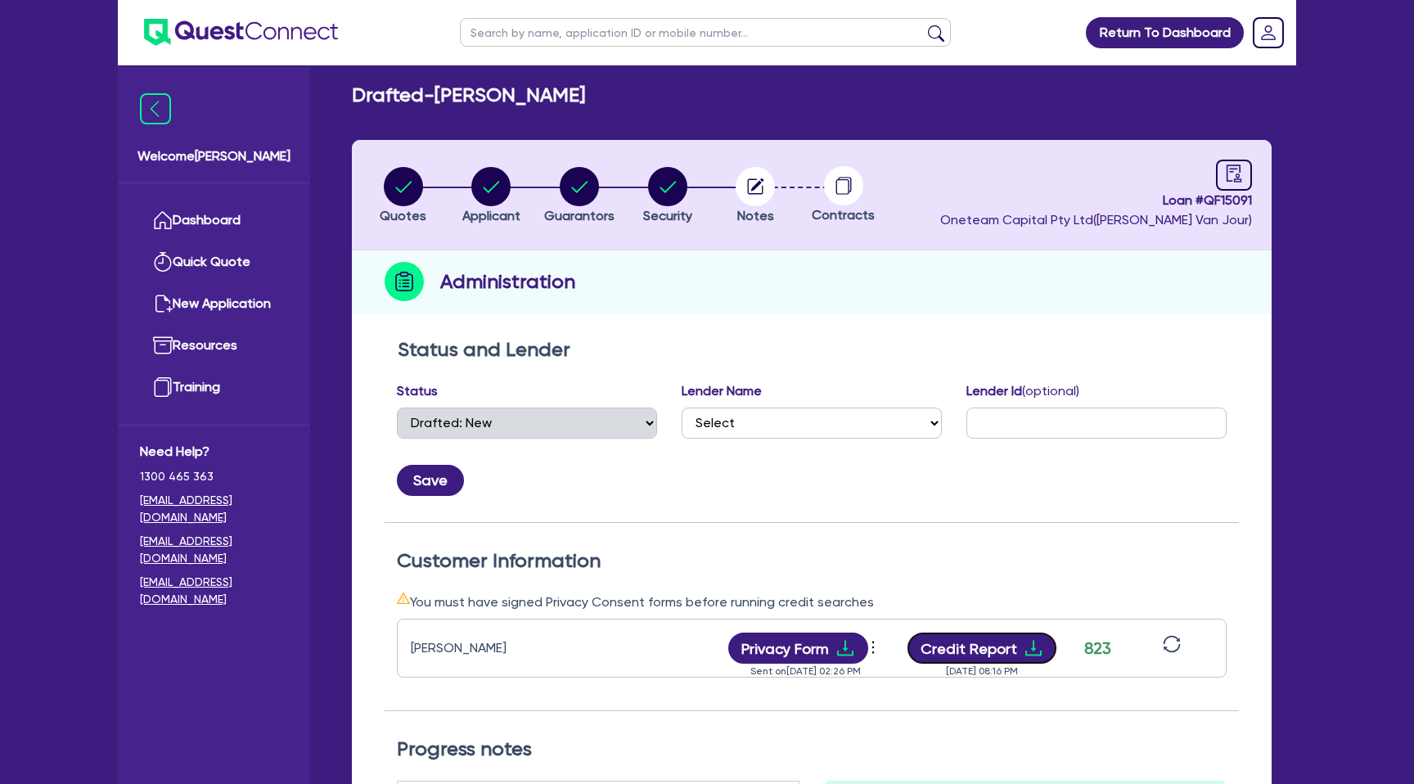
scroll to position [0, 0]
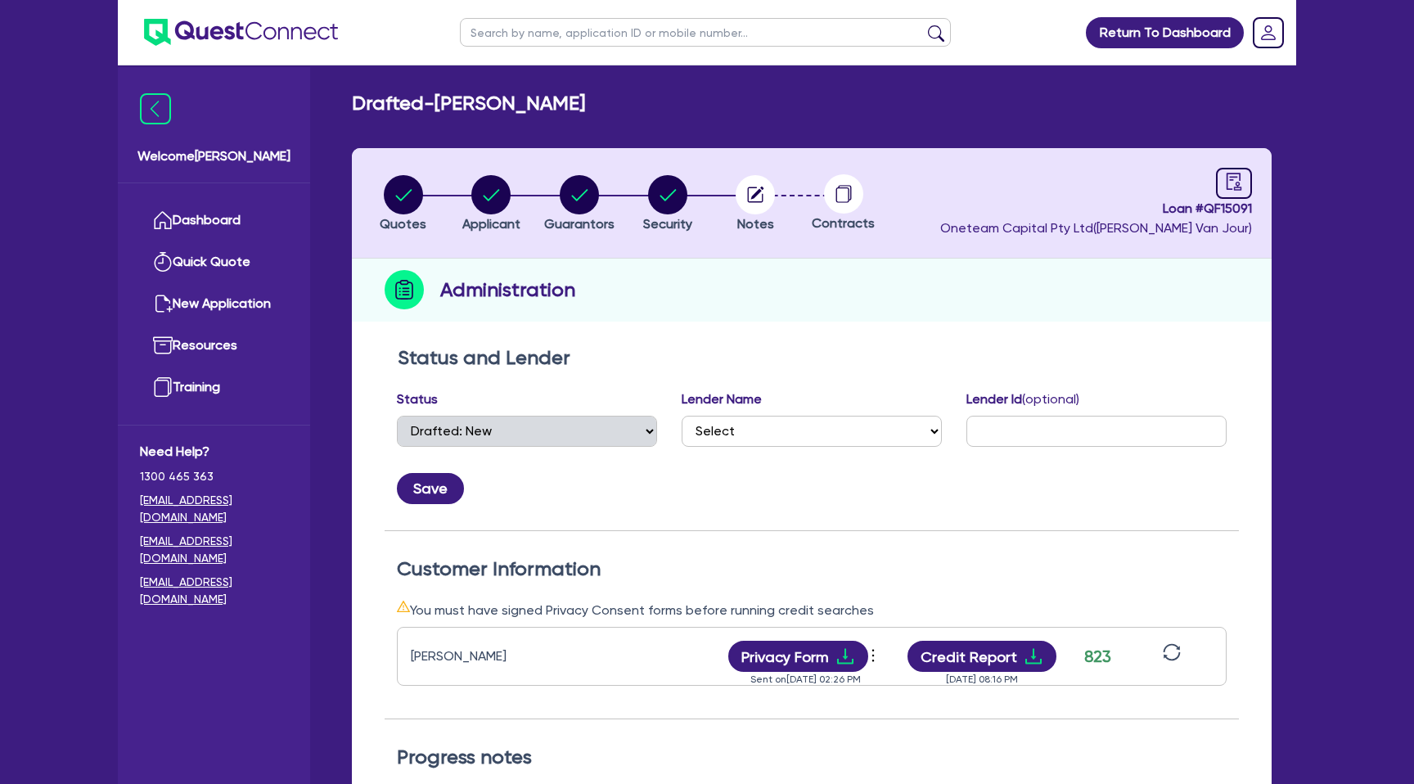
click at [563, 34] on input "text" at bounding box center [705, 32] width 491 height 29
click at [357, 88] on main "Drafted - [PERSON_NAME] Quotes Applicant [GEOGRAPHIC_DATA] Security Notes Contr…" at bounding box center [811, 603] width 969 height 1077
click at [250, 201] on link "Dashboard" at bounding box center [214, 221] width 148 height 42
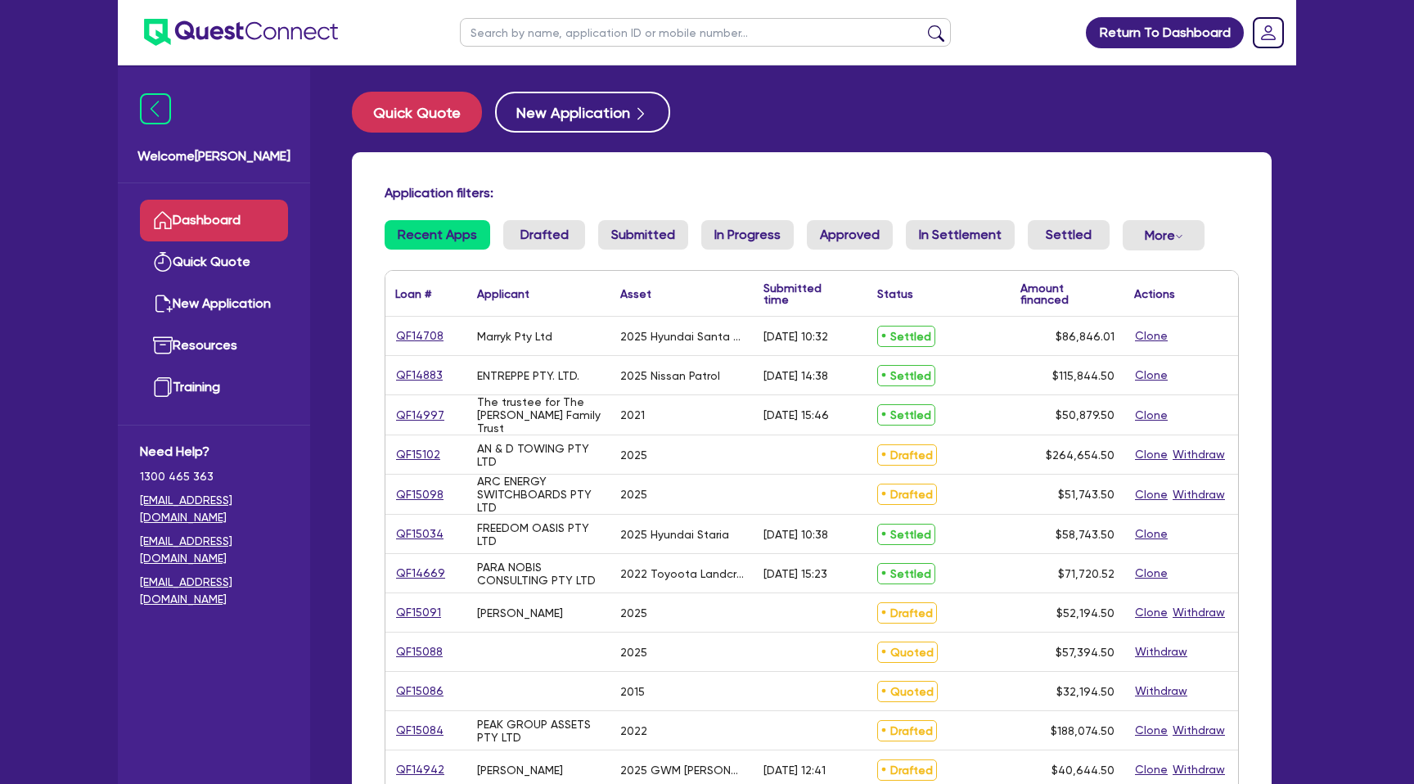
click at [586, 30] on input "text" at bounding box center [705, 32] width 491 height 29
type input "rose"
click at [923, 25] on button "submit" at bounding box center [936, 36] width 26 height 23
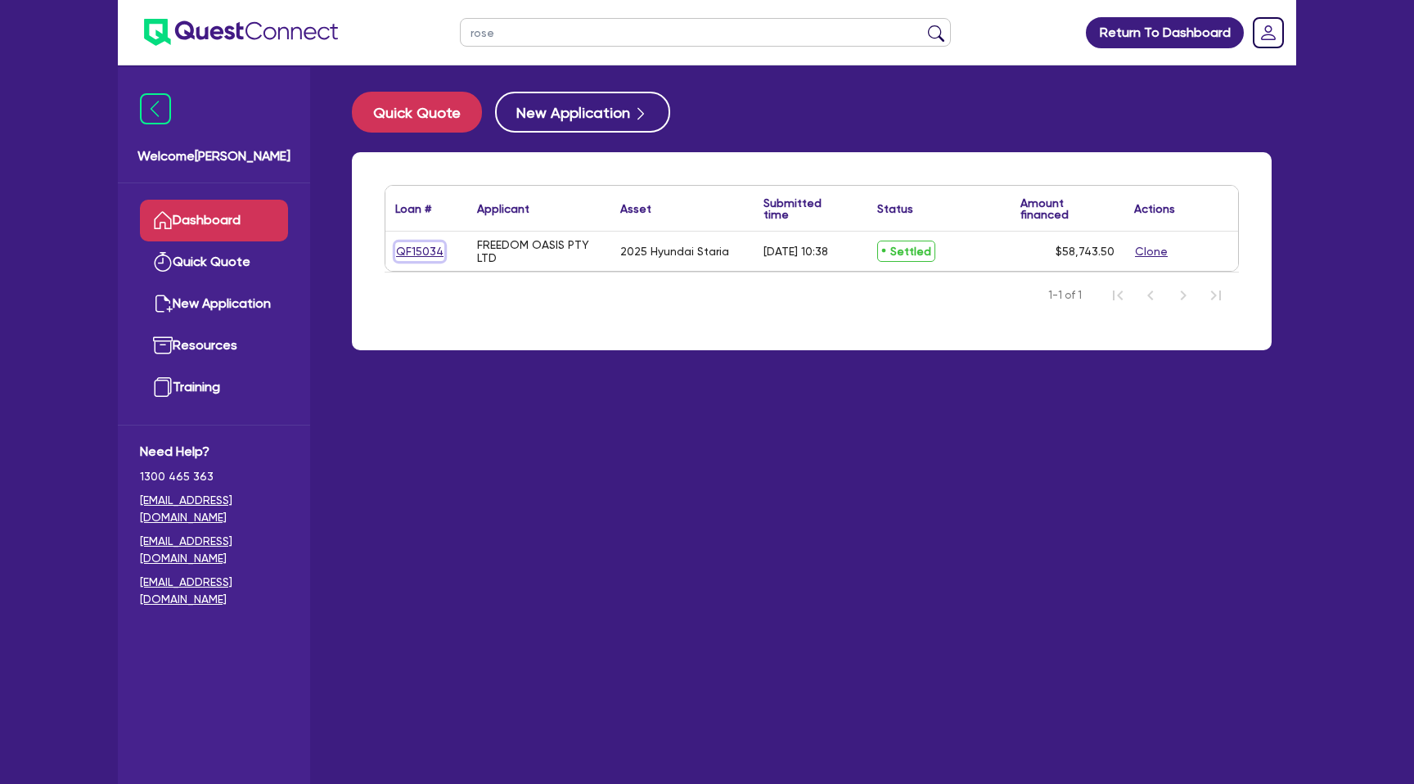
click at [405, 252] on link "QF15034" at bounding box center [419, 251] width 49 height 19
select select "CARS_AND_LIGHT_TRUCKS"
select select "PASSENGER_VEHICLES"
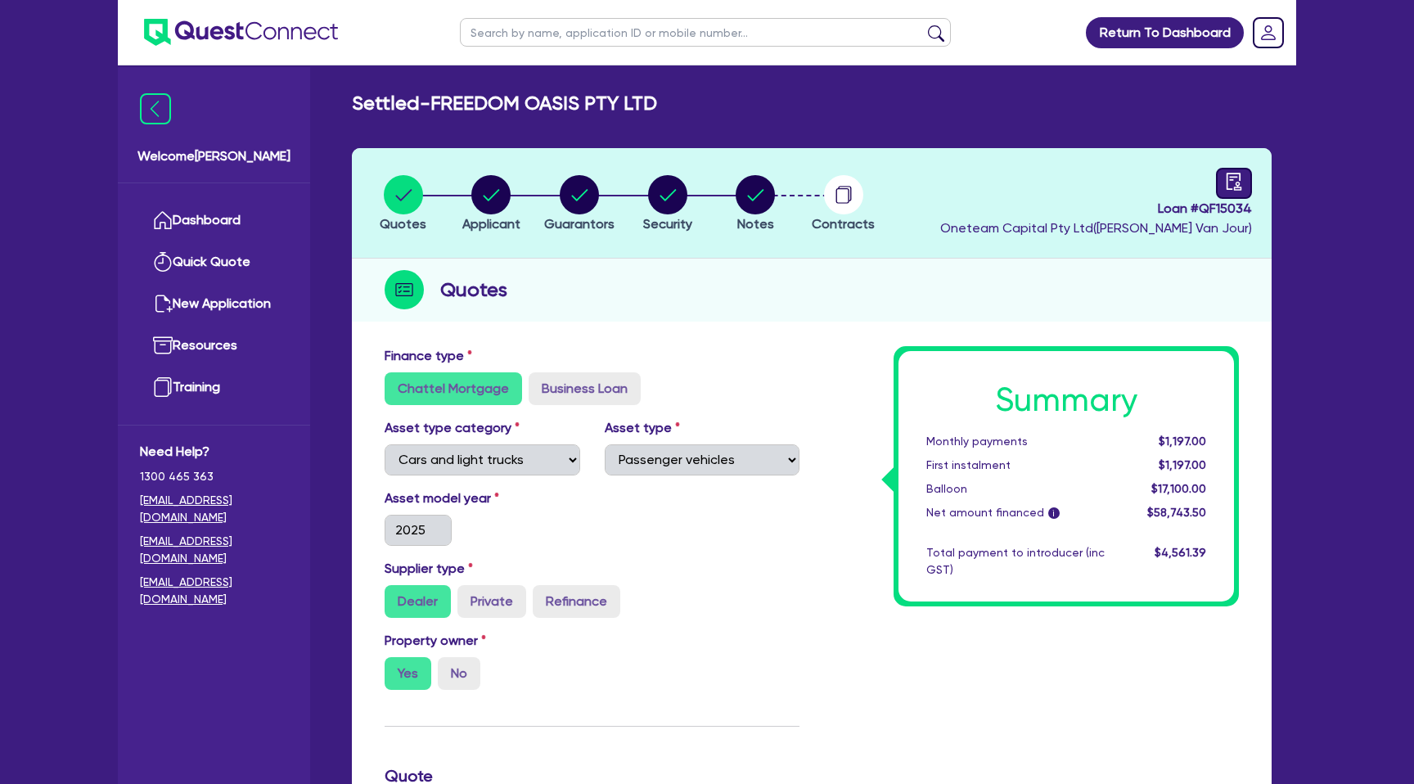
click at [1223, 173] on link at bounding box center [1234, 183] width 36 height 31
select select "SETTLED"
select select "Azora"
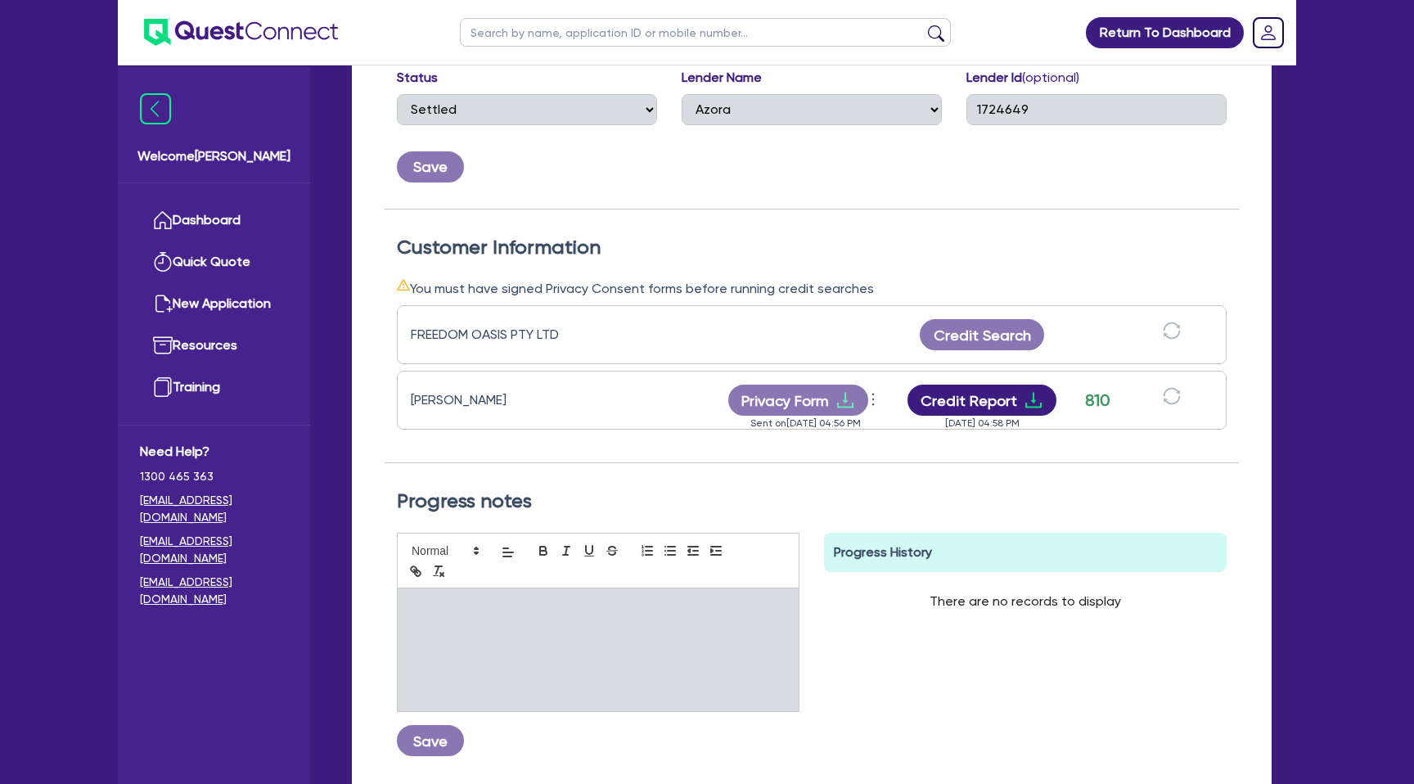
scroll to position [324, 0]
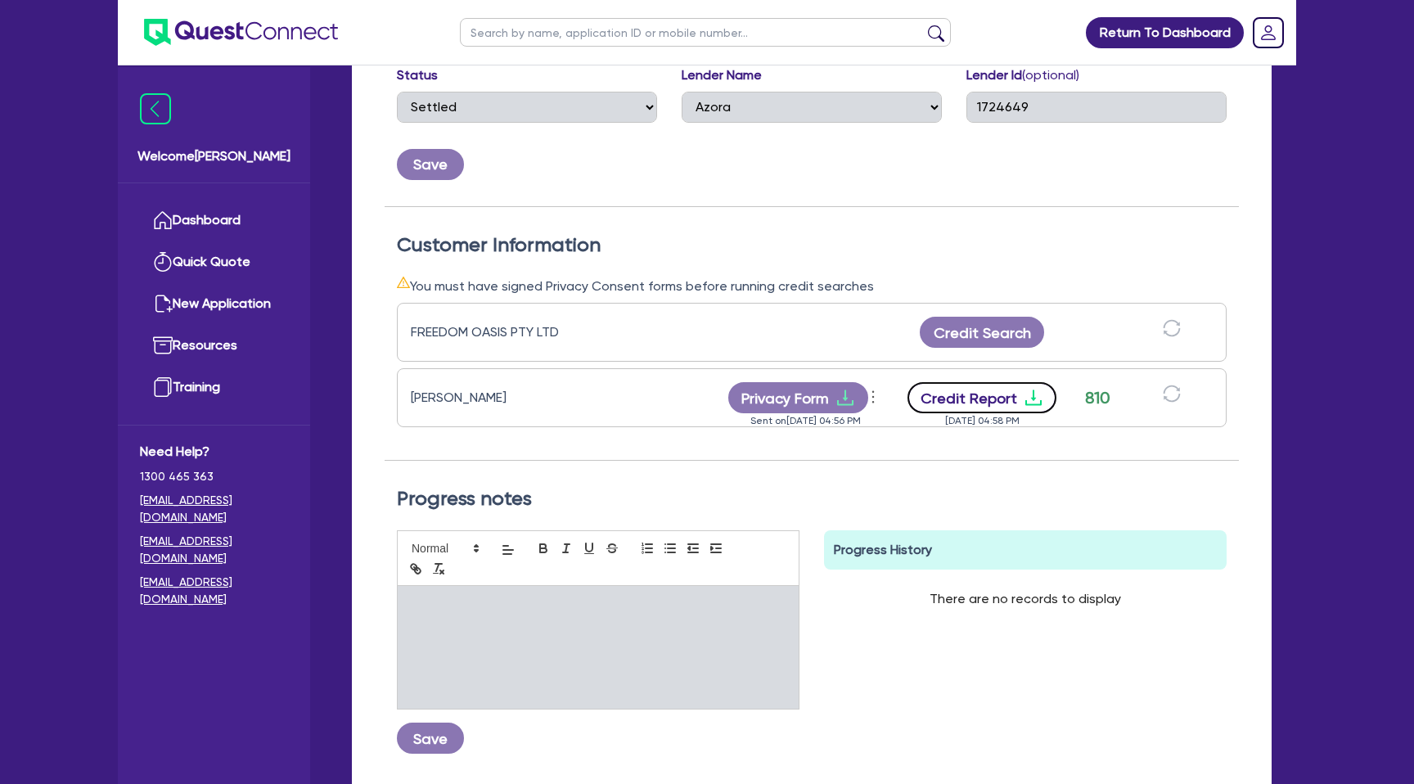
click at [1023, 401] on icon "download" at bounding box center [1033, 398] width 20 height 20
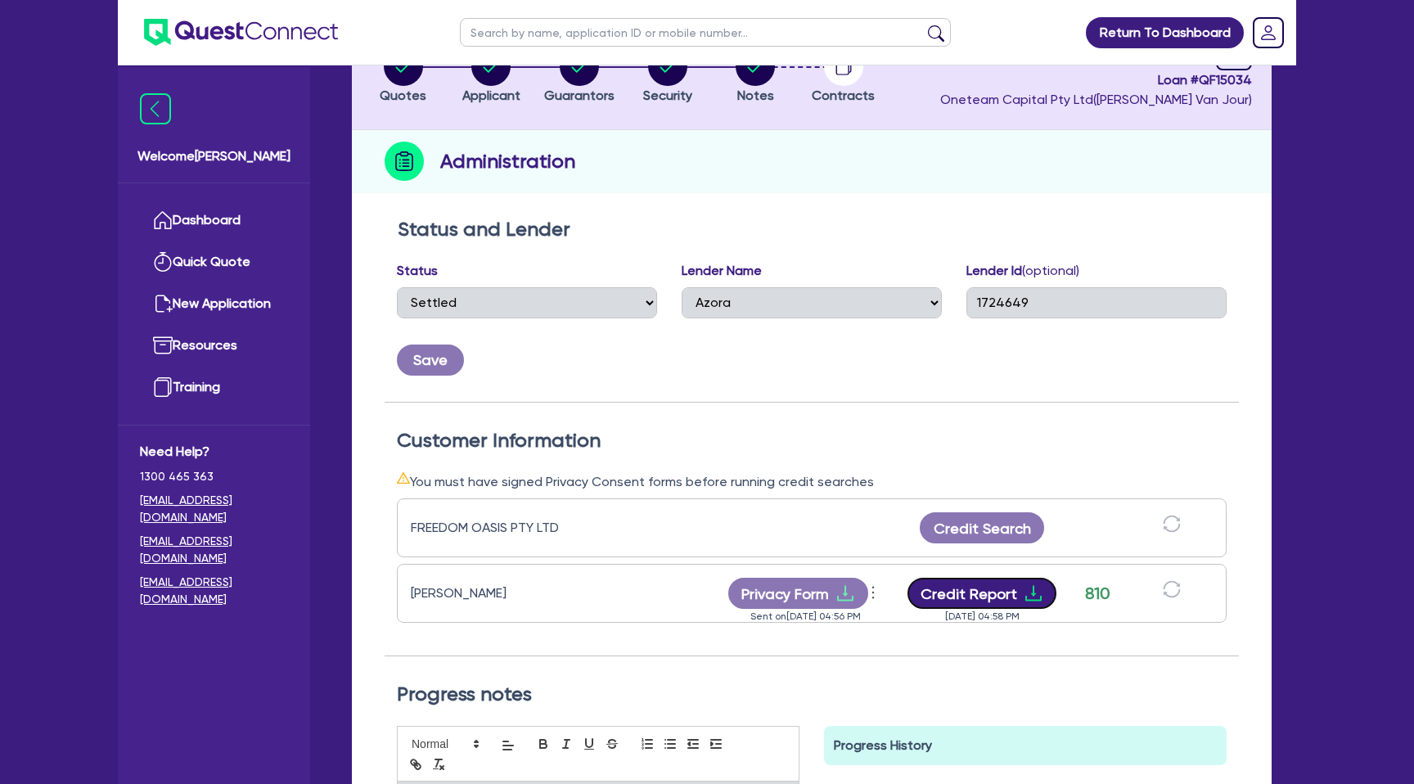
scroll to position [0, 0]
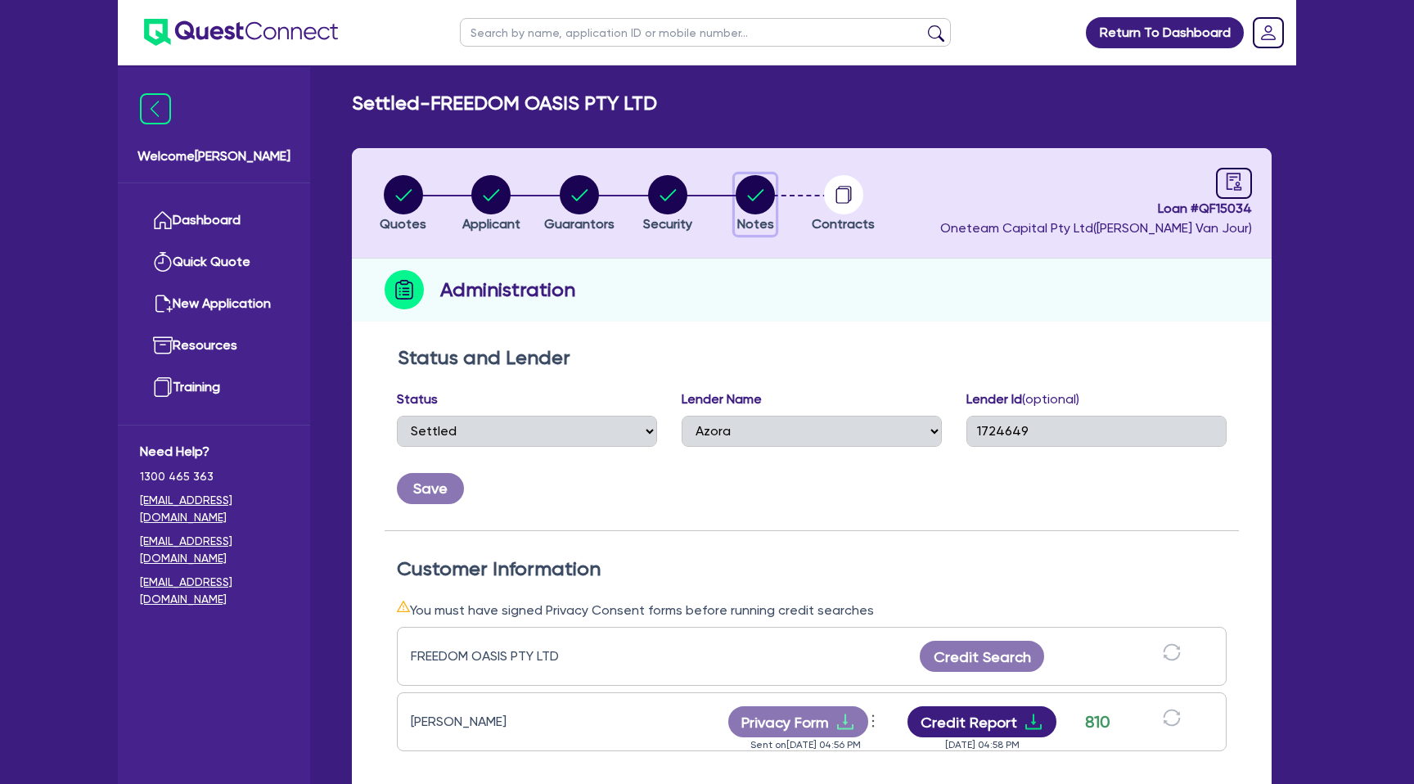
click at [746, 195] on circle "button" at bounding box center [754, 194] width 39 height 39
select select "Other"
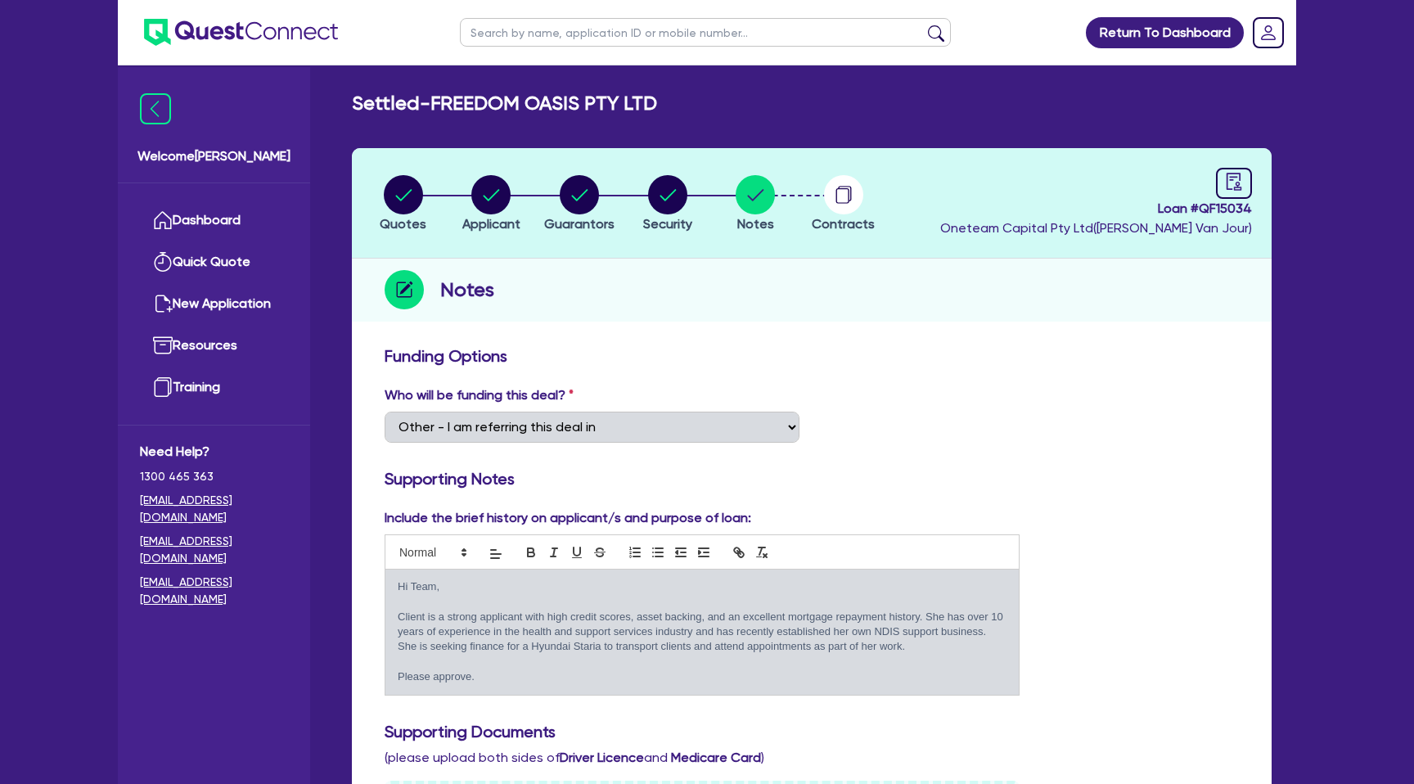
drag, startPoint x: 694, startPoint y: 312, endPoint x: 731, endPoint y: 255, distance: 67.4
click at [721, 272] on div "Notes" at bounding box center [812, 290] width 920 height 63
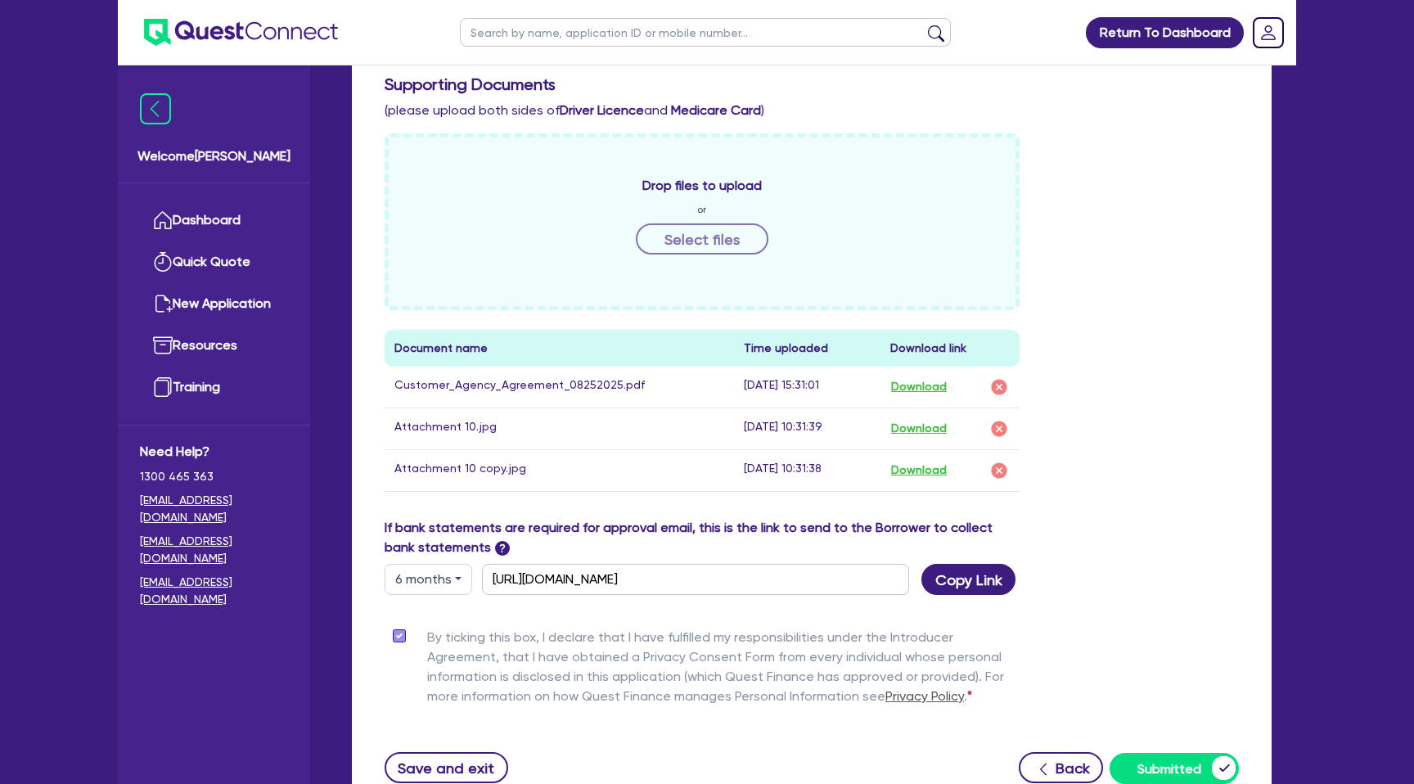
scroll to position [651, 0]
